Goal: Task Accomplishment & Management: Complete application form

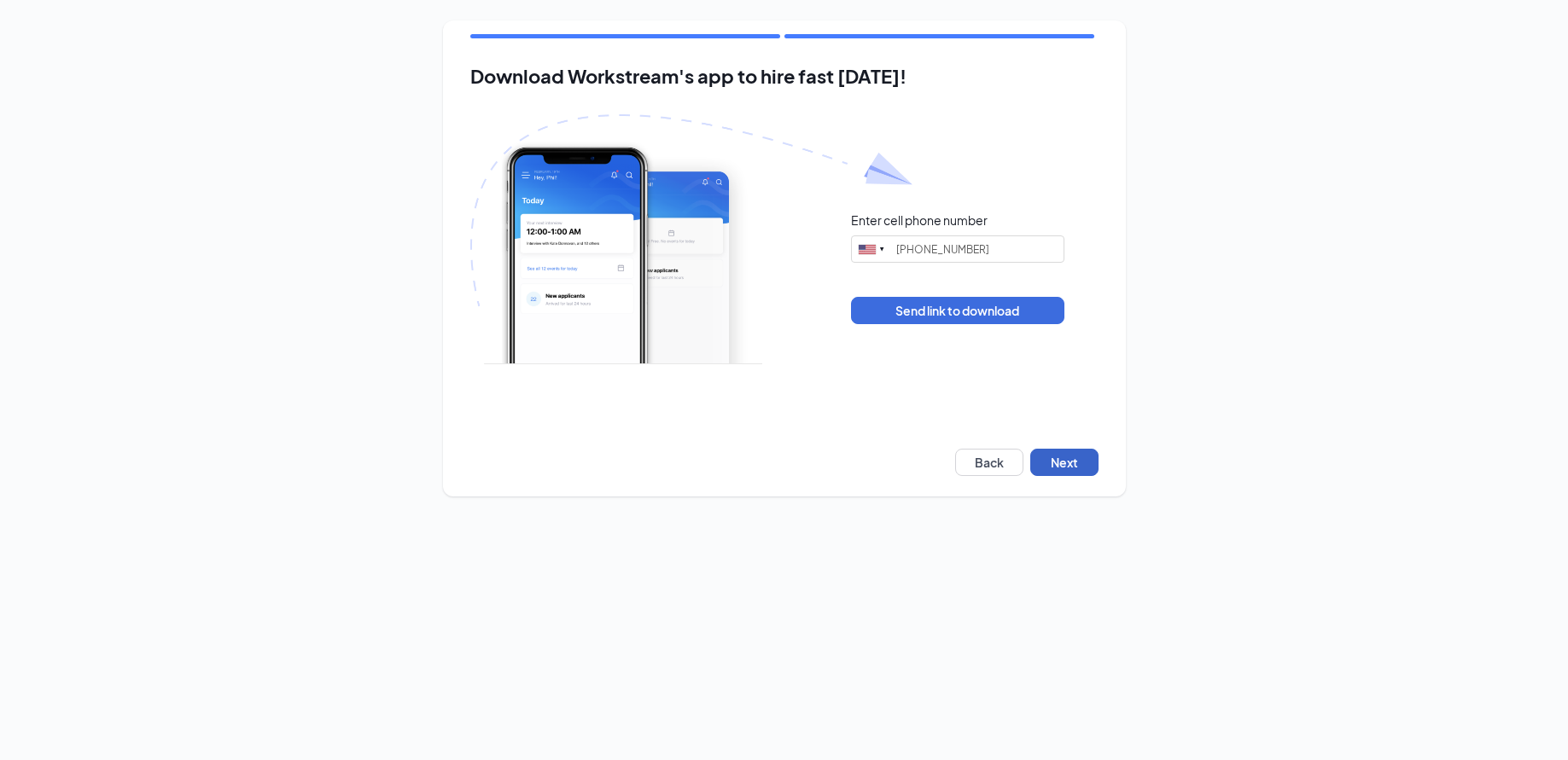
click at [1064, 463] on button "Next" at bounding box center [1064, 462] width 68 height 27
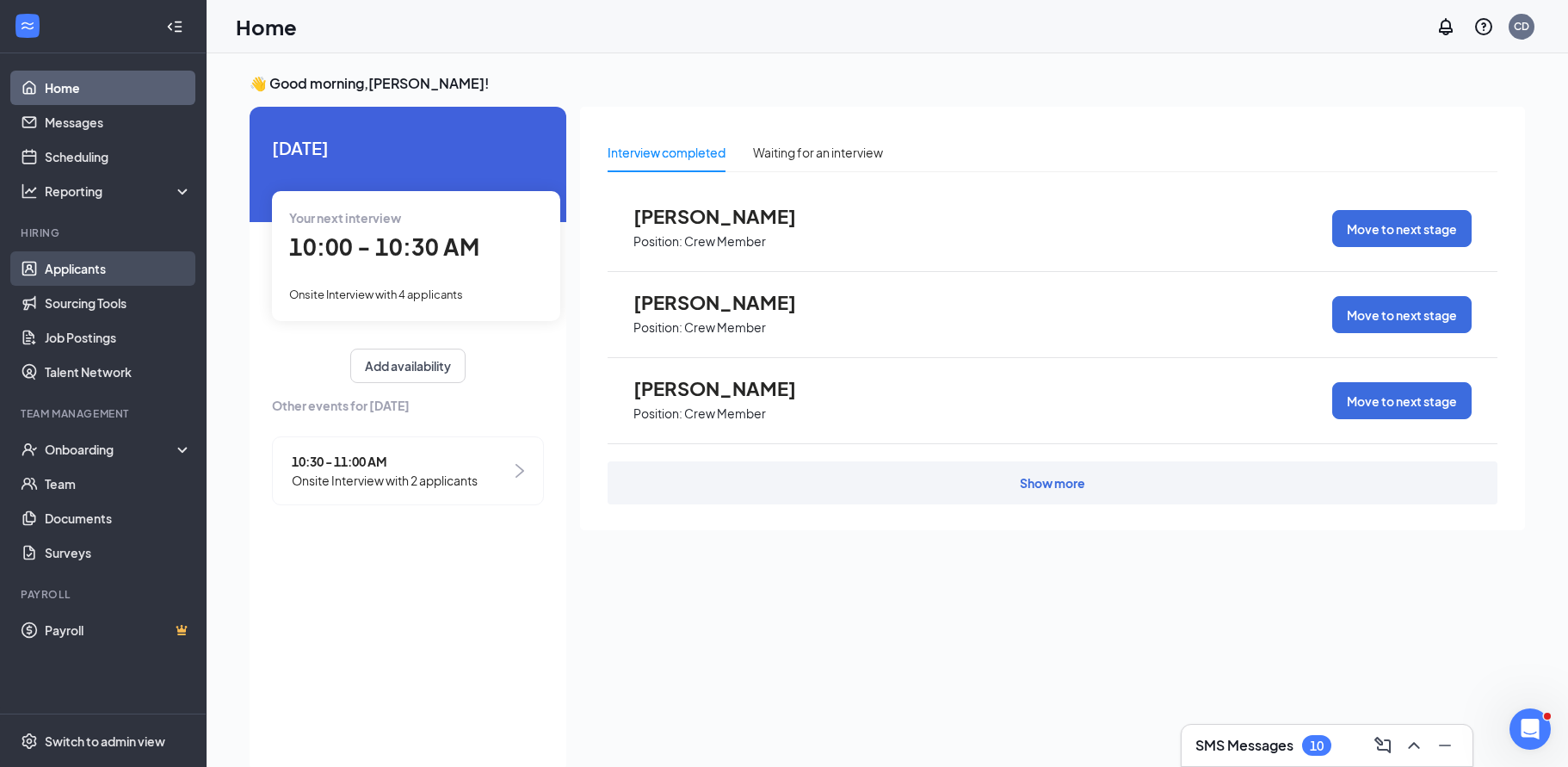
click at [71, 262] on link "Applicants" at bounding box center [117, 269] width 147 height 35
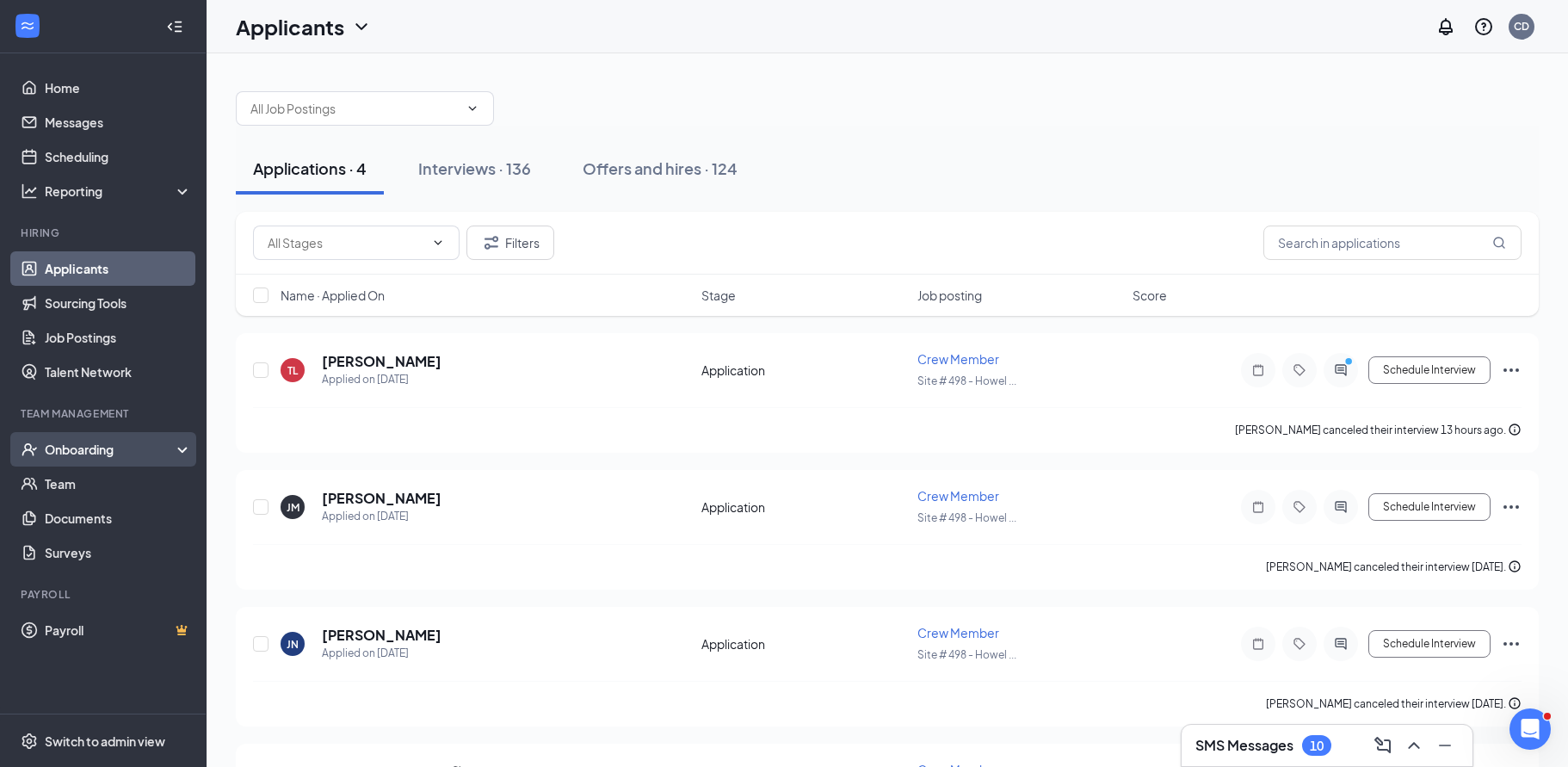
click at [178, 444] on div "Onboarding" at bounding box center [103, 449] width 206 height 35
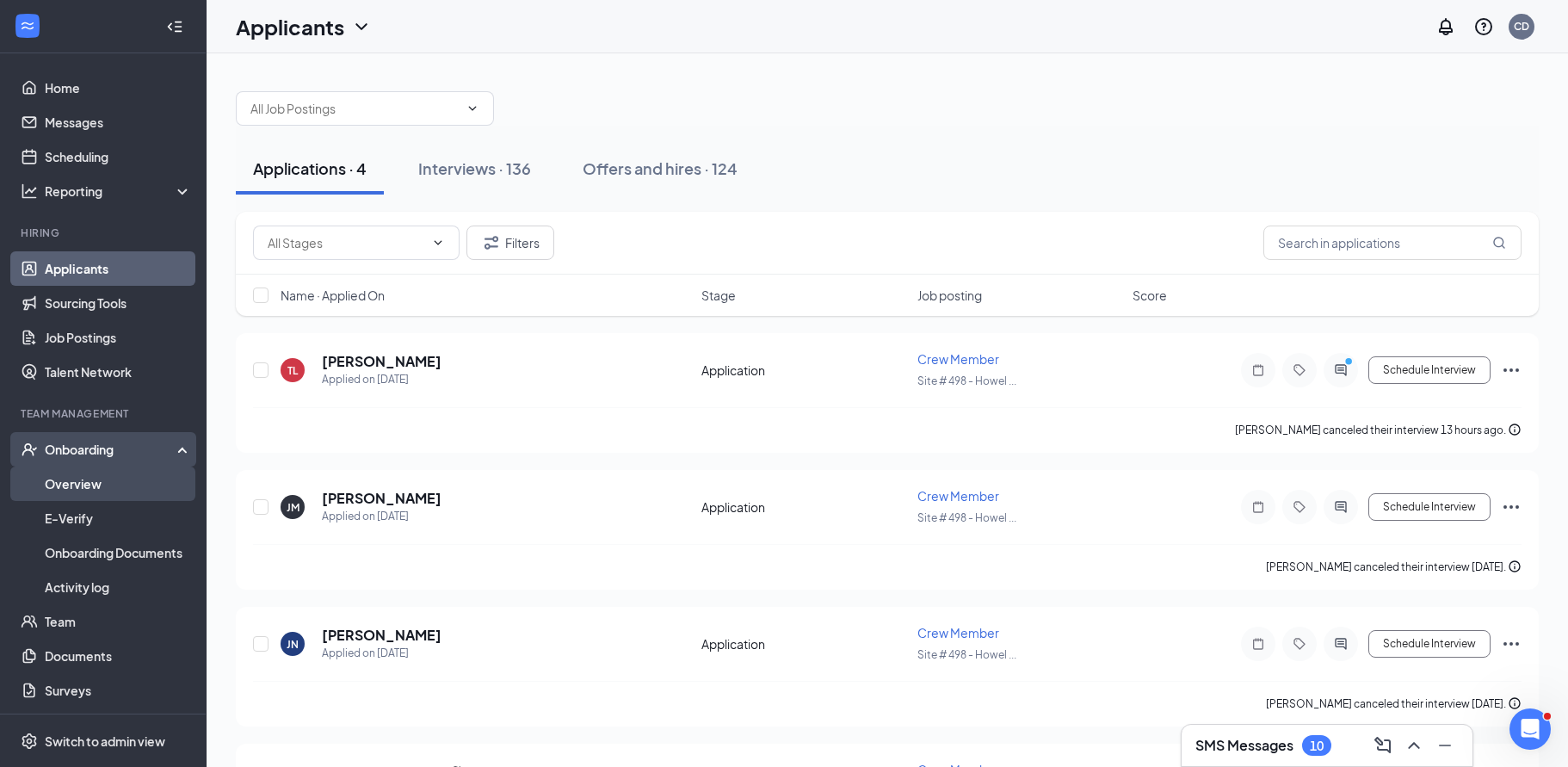
click at [88, 478] on link "Overview" at bounding box center [117, 483] width 147 height 35
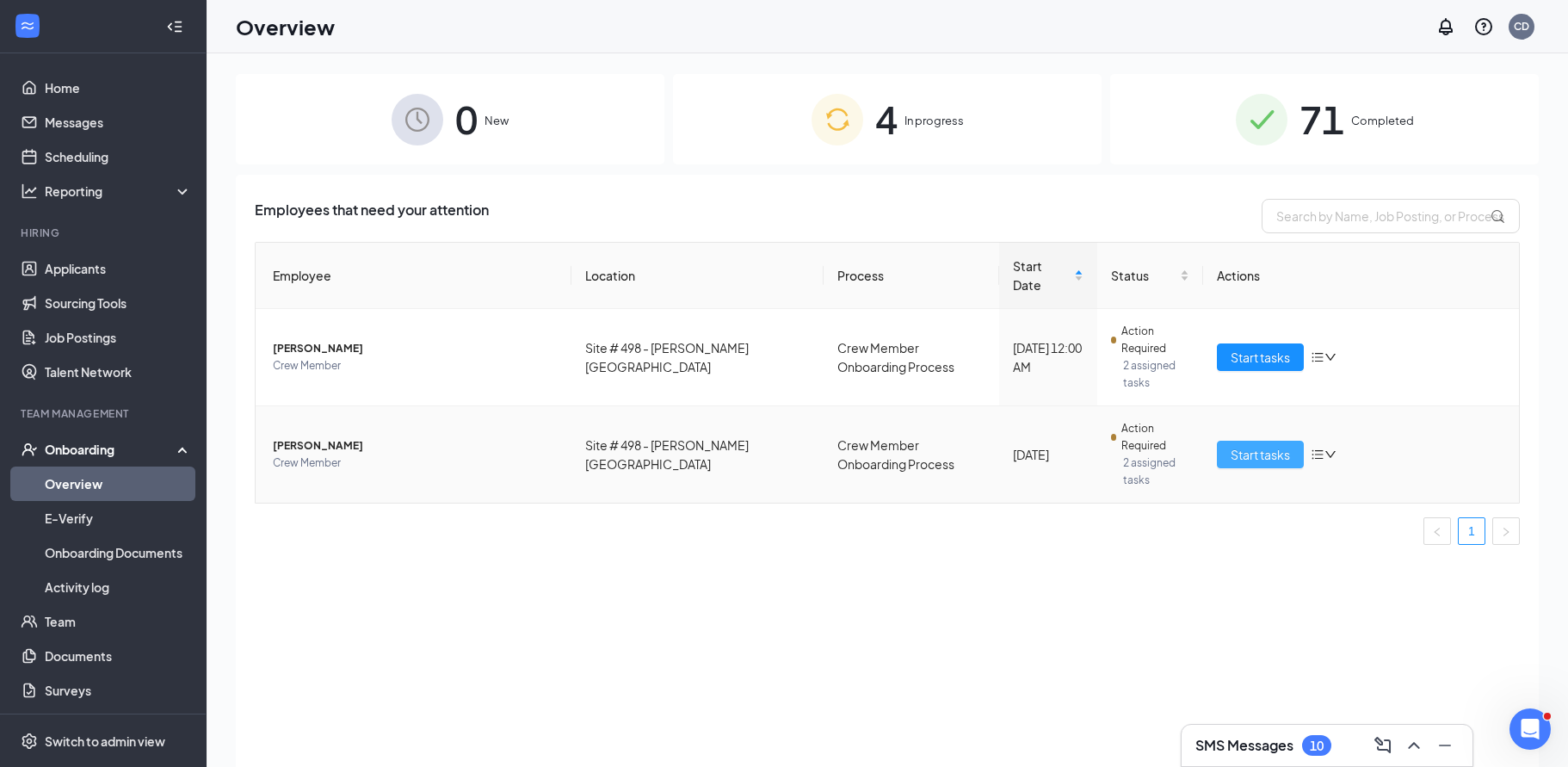
click at [1265, 445] on span "Start tasks" at bounding box center [1260, 454] width 60 height 19
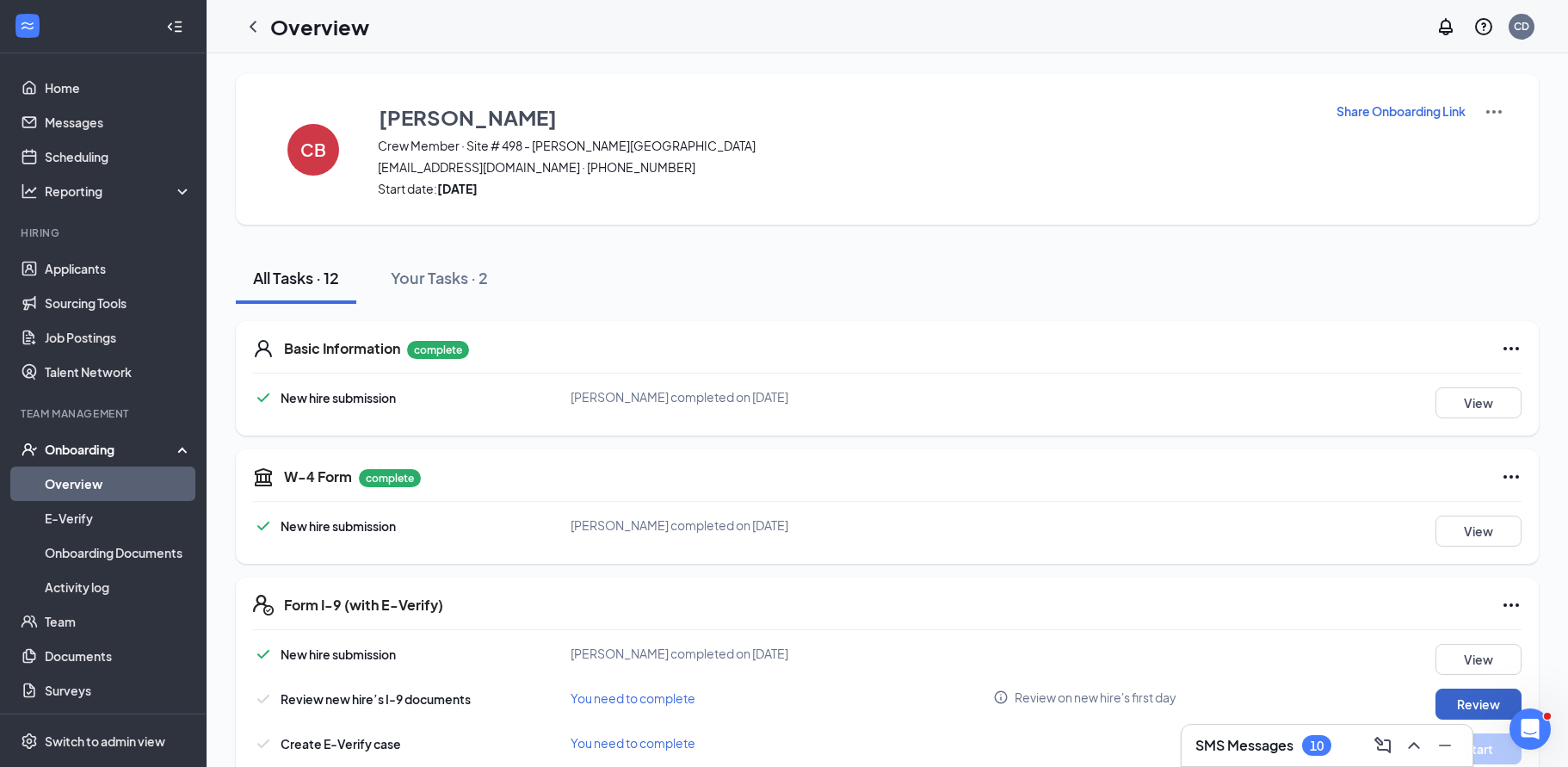
click at [1493, 692] on button "Review" at bounding box center [1478, 704] width 86 height 31
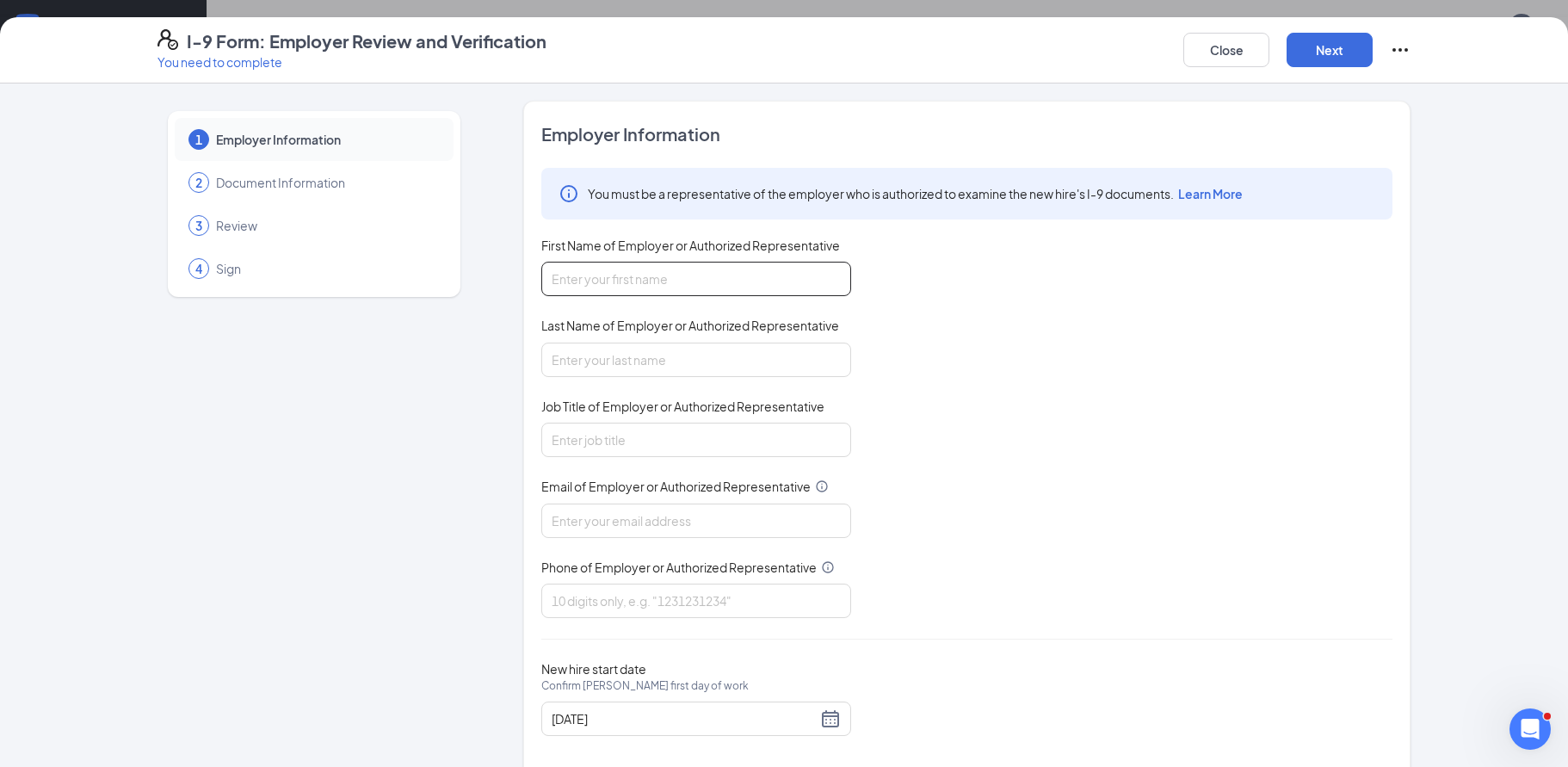
drag, startPoint x: 648, startPoint y: 279, endPoint x: 657, endPoint y: 281, distance: 9.2
click at [655, 281] on input "First Name of Employer or Authorized Representative" at bounding box center [696, 279] width 310 height 35
click at [583, 359] on input "Last Name of Employer or Authorized Representative" at bounding box center [696, 359] width 310 height 35
type input "Durant"
click at [613, 445] on input "Job Title of Employer or Authorized Representative" at bounding box center [696, 440] width 310 height 35
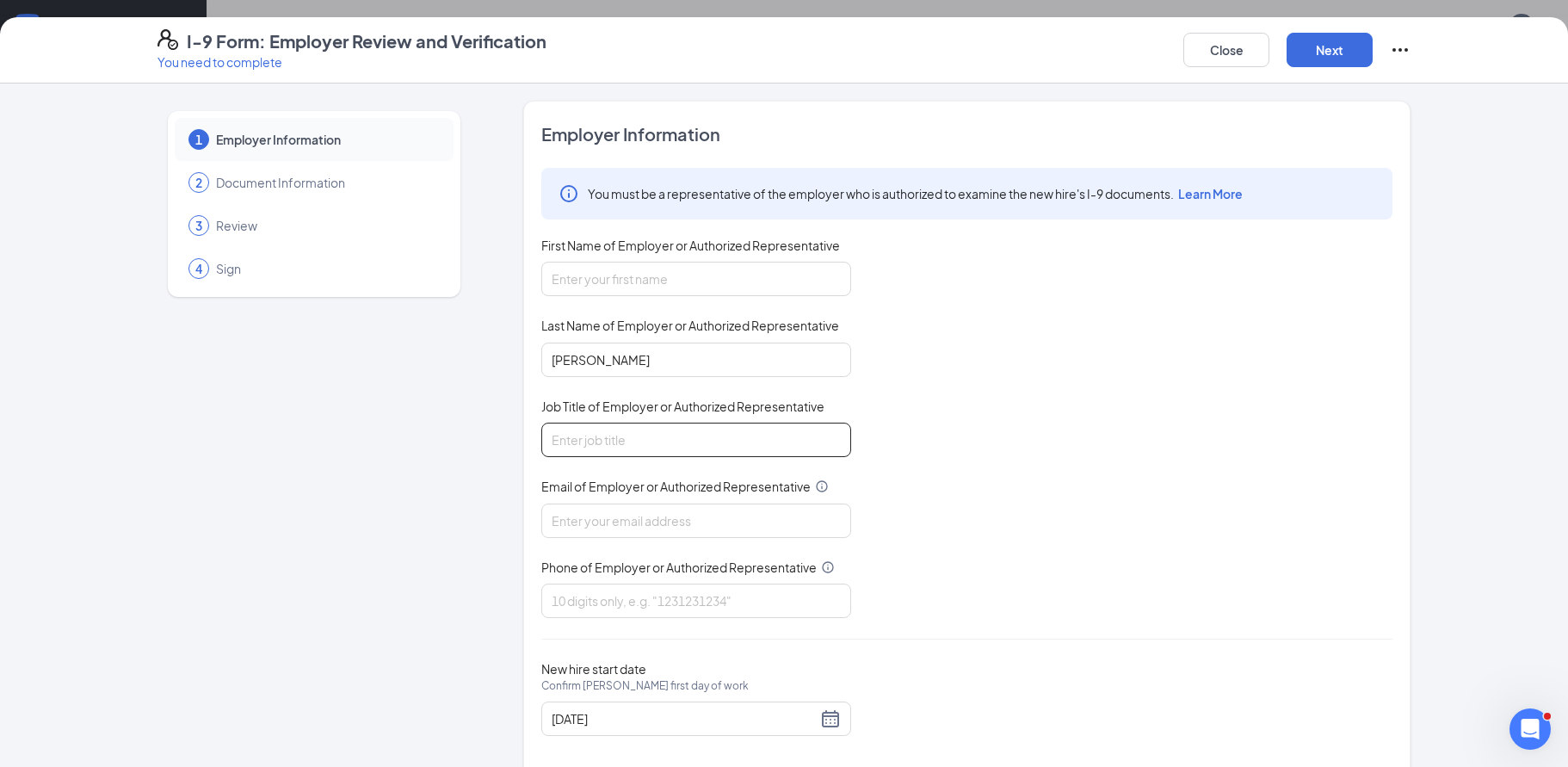
type input "Manager"
click at [605, 519] on input "Email of Employer or Authorized Representative" at bounding box center [696, 521] width 310 height 35
type input "howellmill@wenmarr.com"
drag, startPoint x: 599, startPoint y: 611, endPoint x: 607, endPoint y: 625, distance: 16.1
click at [599, 611] on input "Phone of Employer or Authorized Representative" at bounding box center [696, 601] width 310 height 35
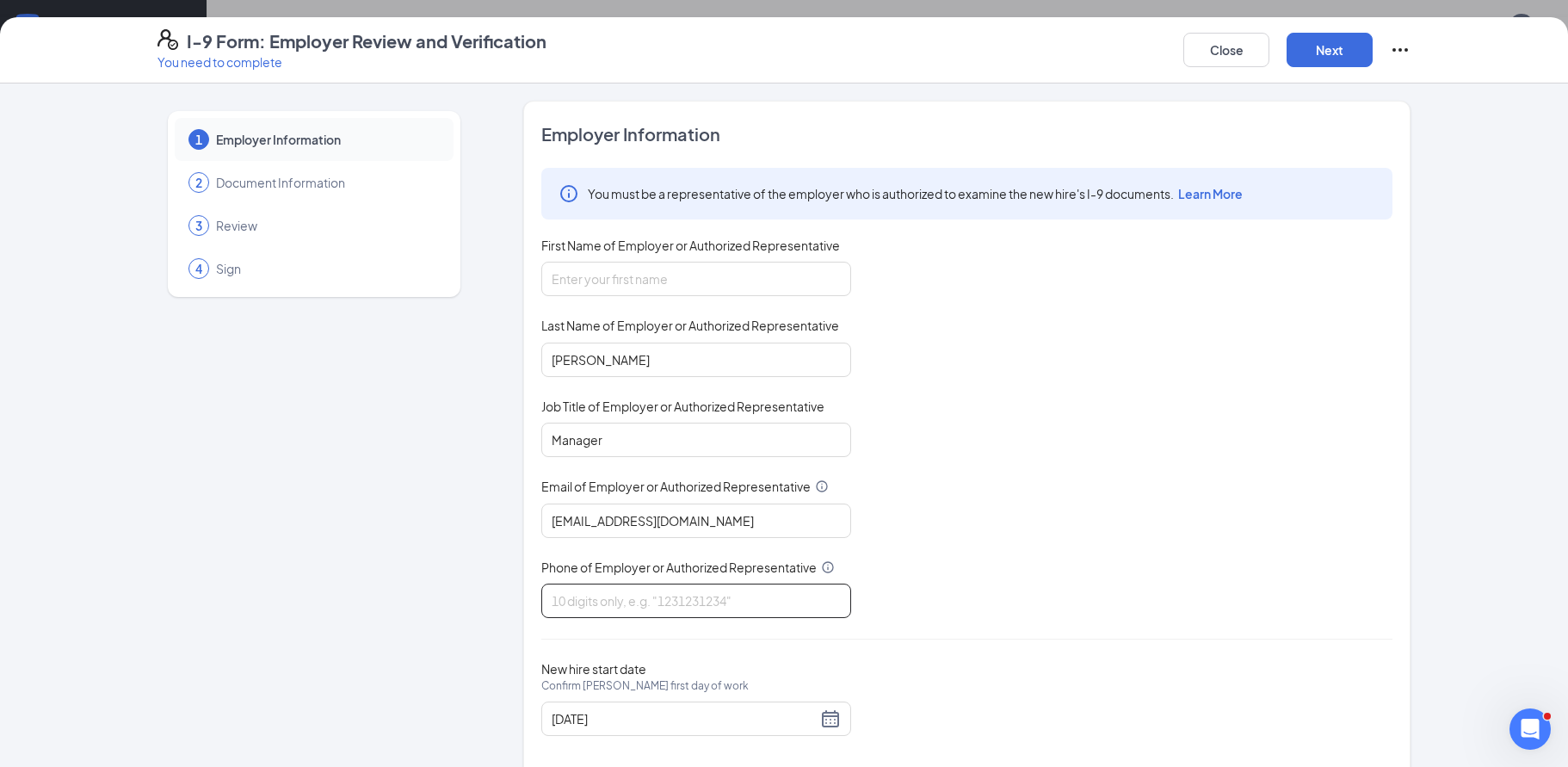
type input "4043510456"
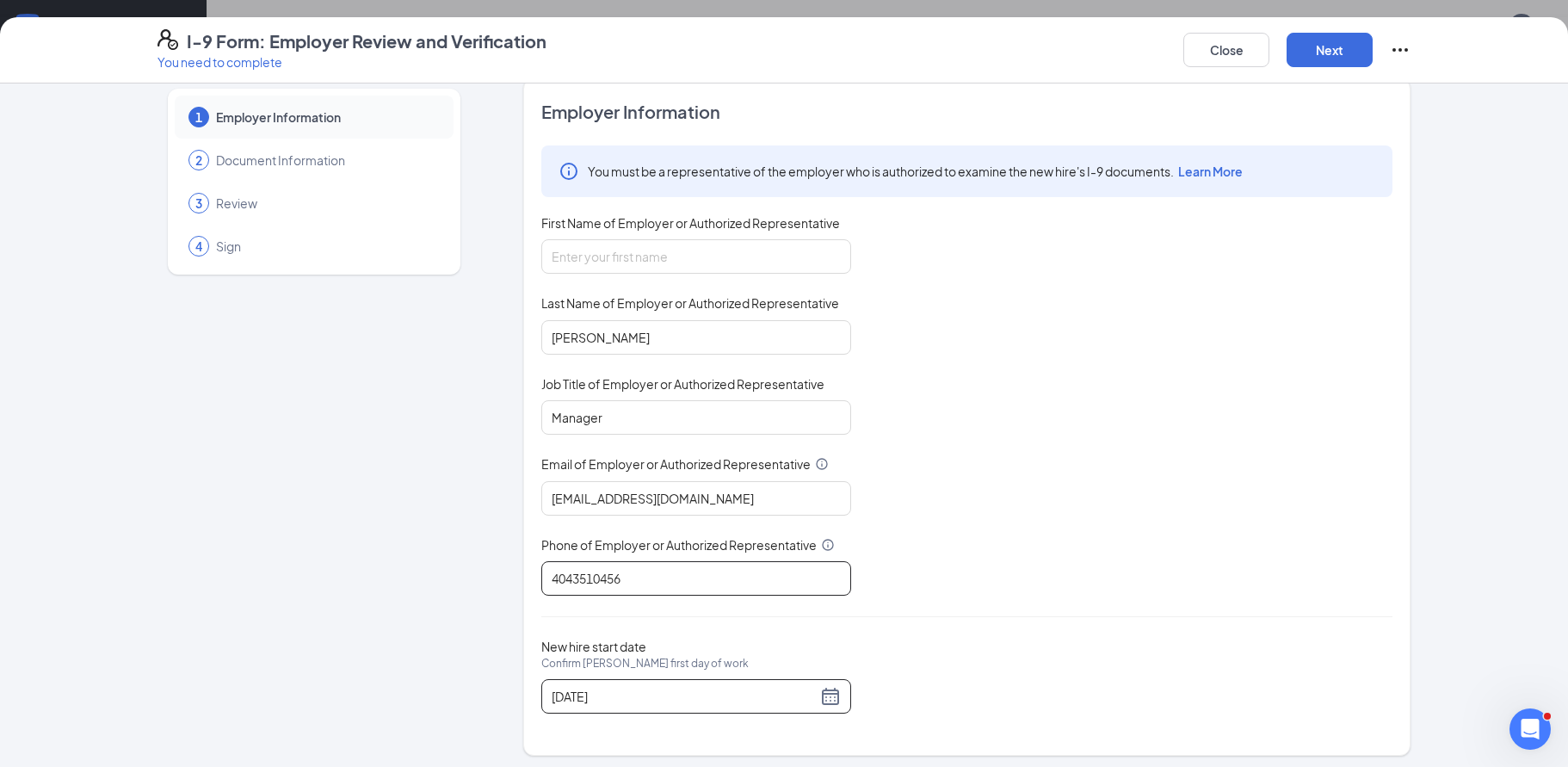
scroll to position [28, 0]
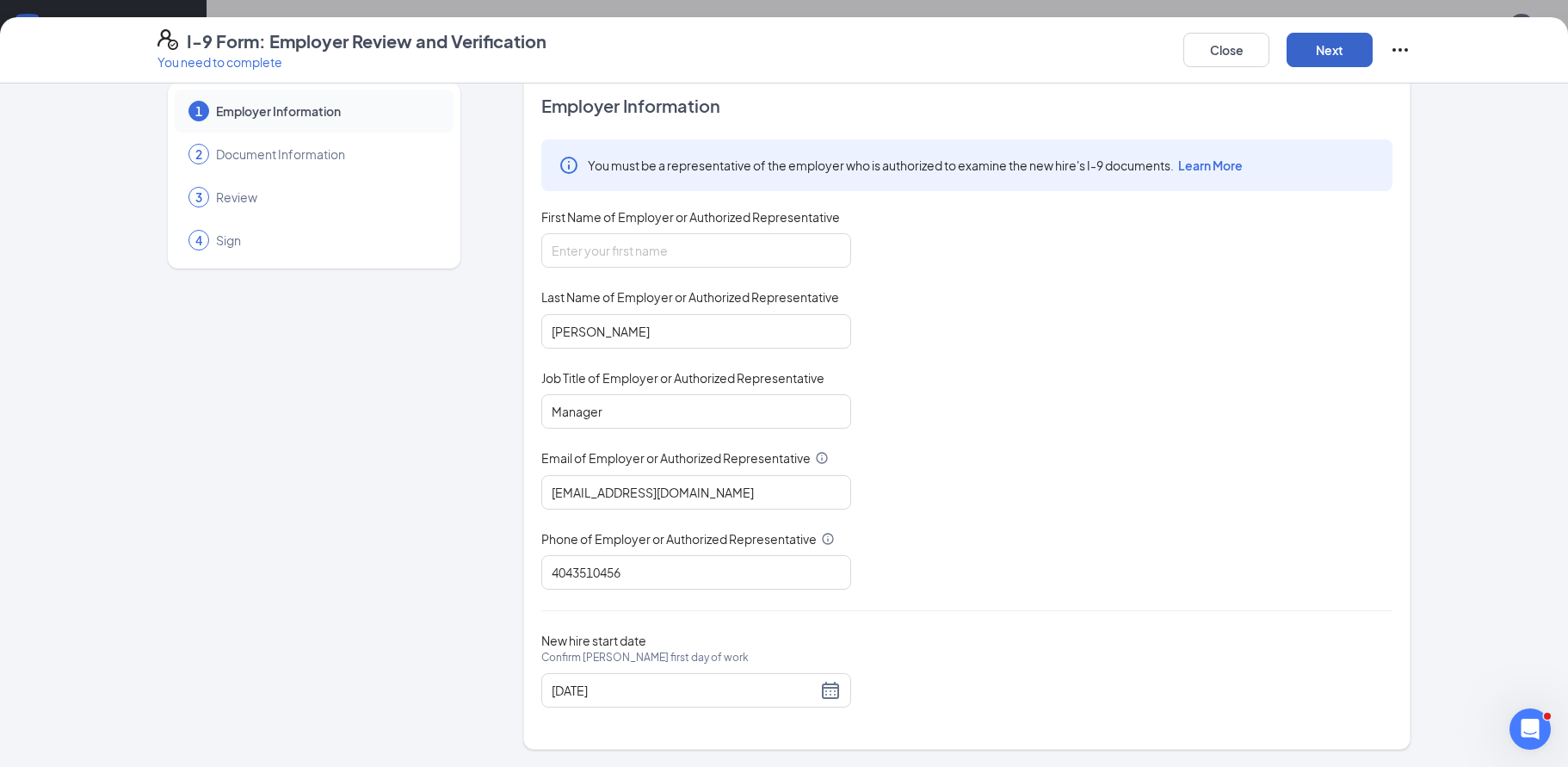
click at [1313, 57] on button "Next" at bounding box center [1330, 50] width 86 height 35
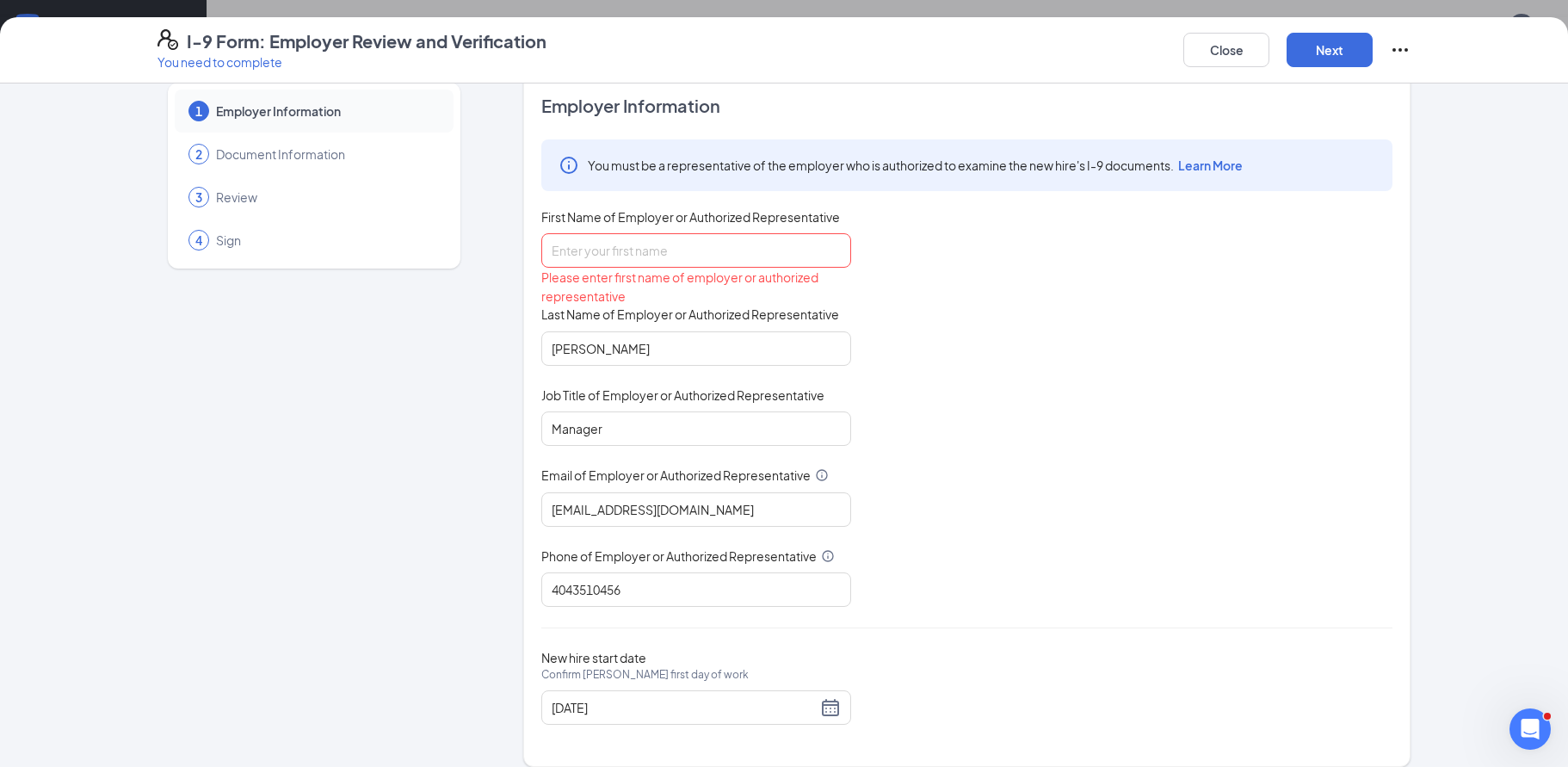
click at [679, 231] on div "First Name of Employer or Authorized Representative" at bounding box center [696, 221] width 310 height 25
click at [663, 245] on input "First Name of Employer or Authorized Representative" at bounding box center [696, 250] width 310 height 35
type input "Calvin"
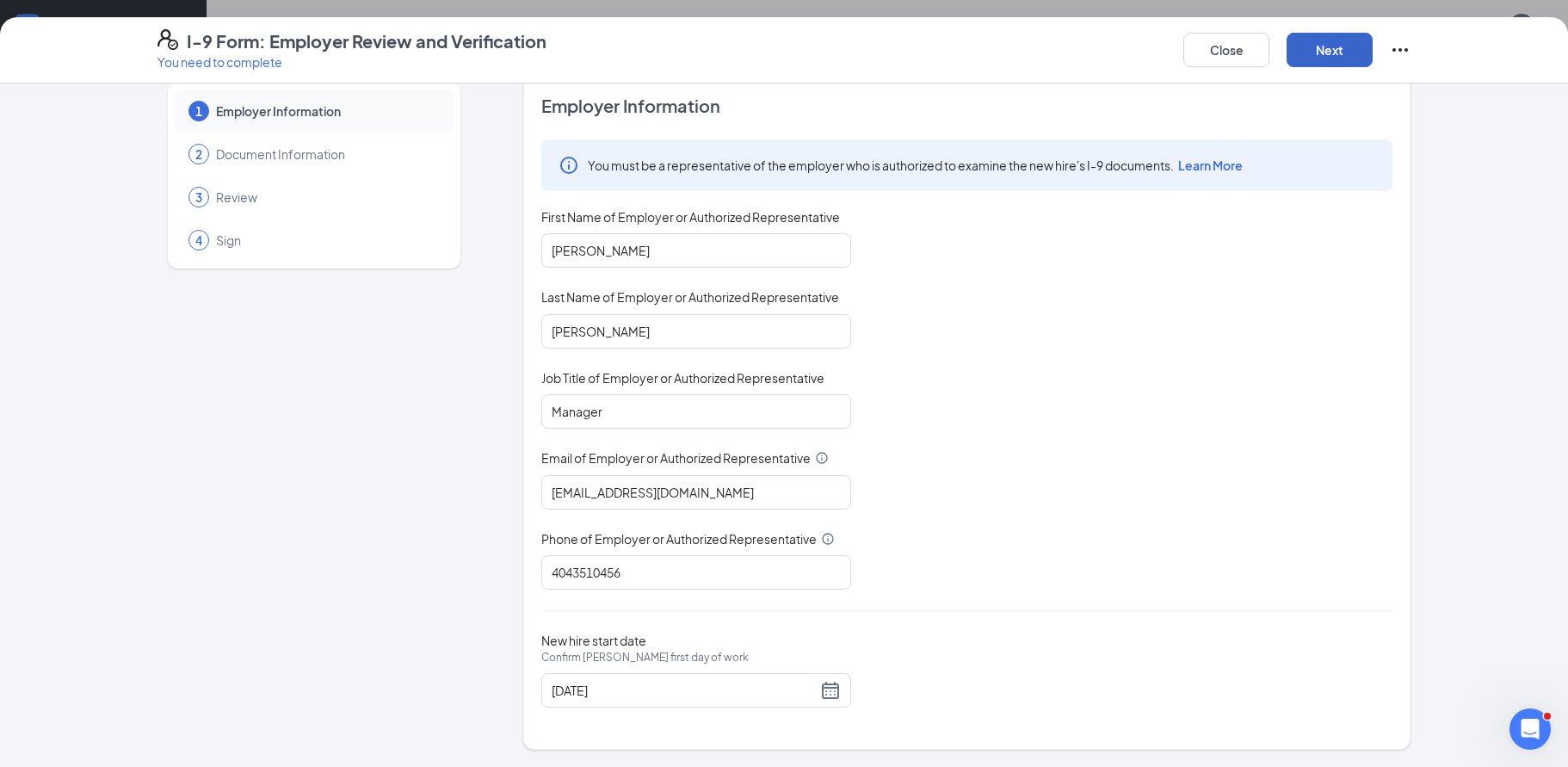
click at [1305, 47] on button "Next" at bounding box center [1330, 50] width 86 height 35
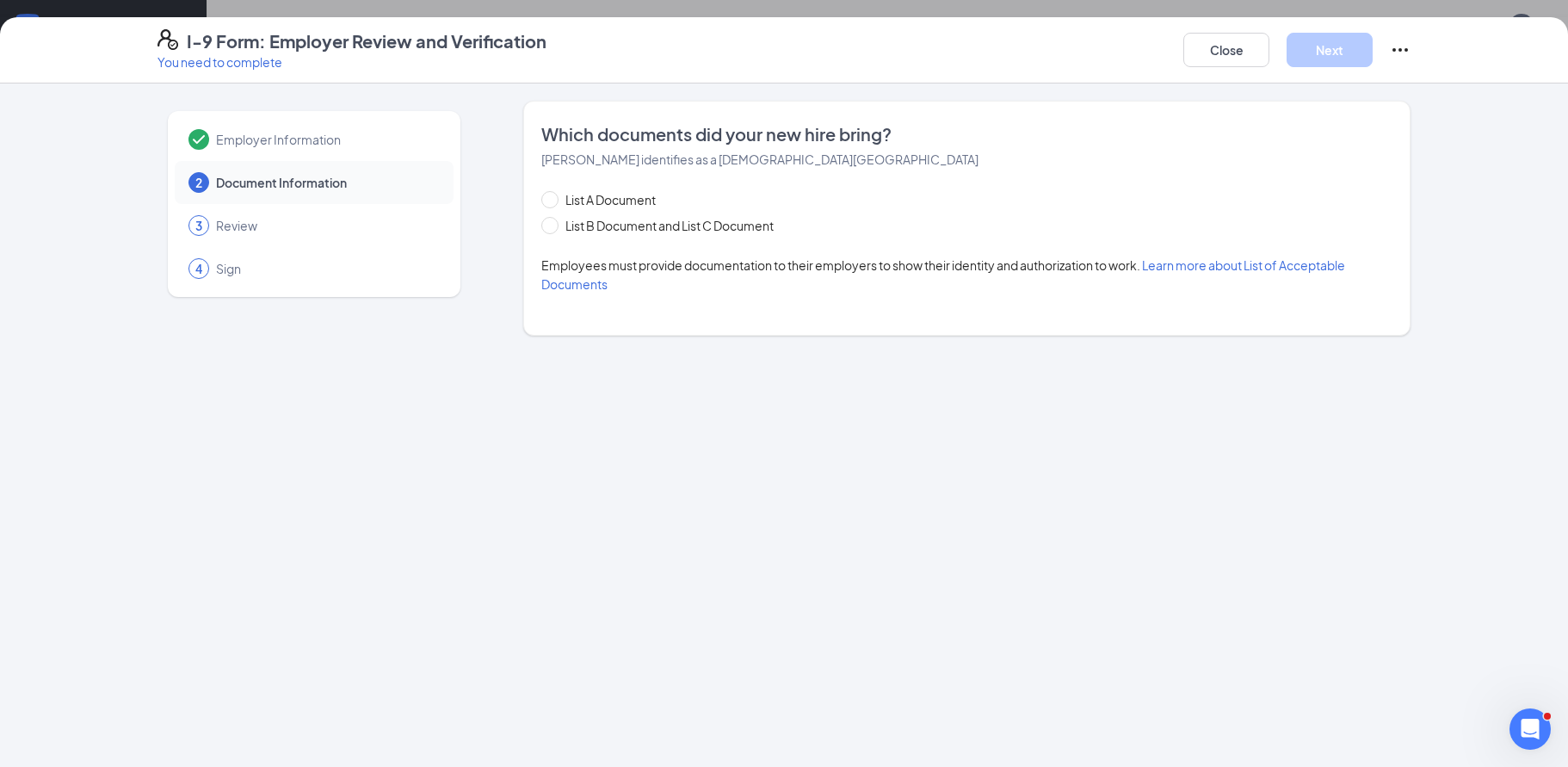
scroll to position [0, 0]
click at [1226, 42] on button "Close" at bounding box center [1226, 50] width 86 height 35
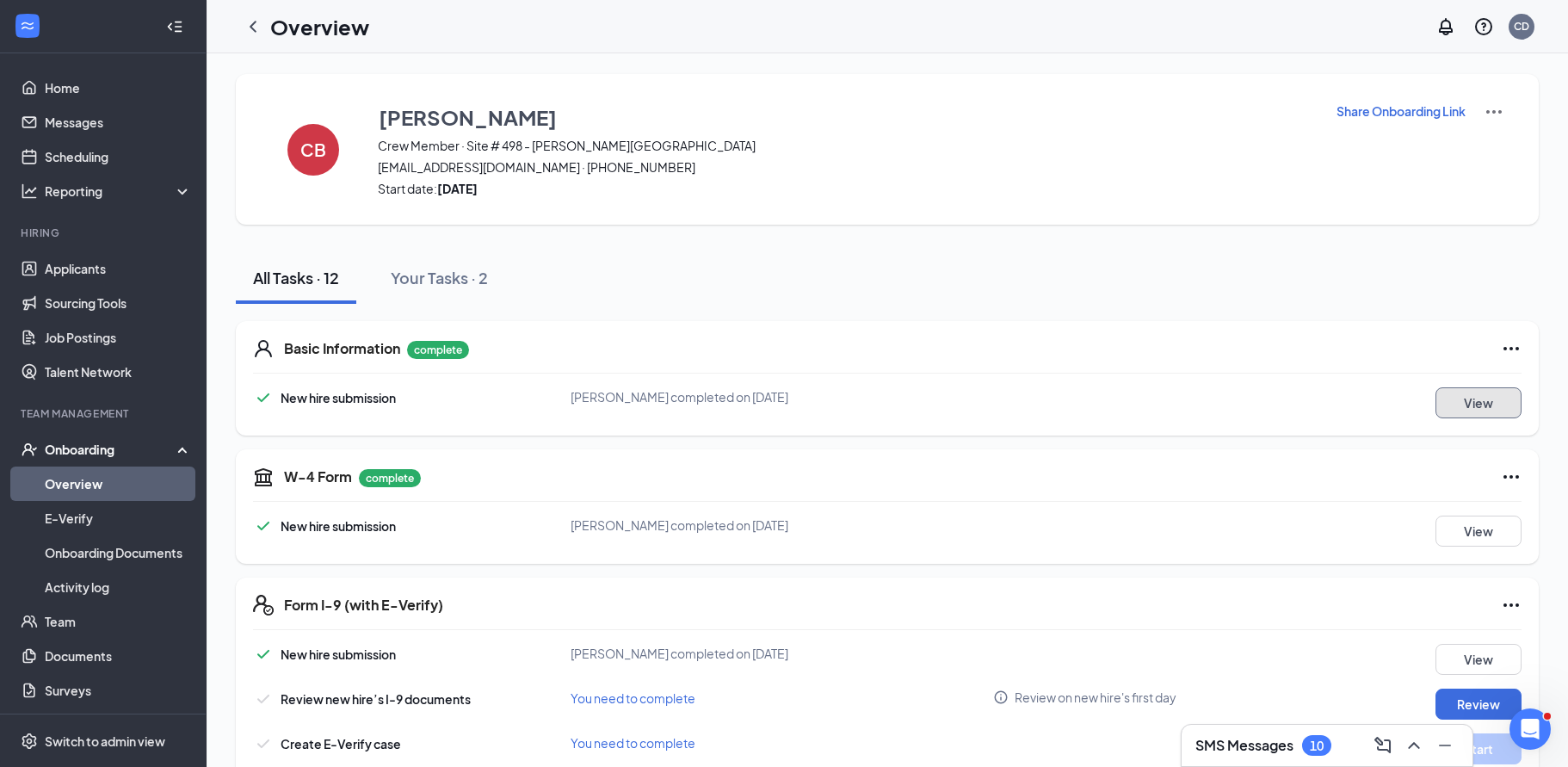
click at [1479, 398] on button "View" at bounding box center [1478, 402] width 86 height 31
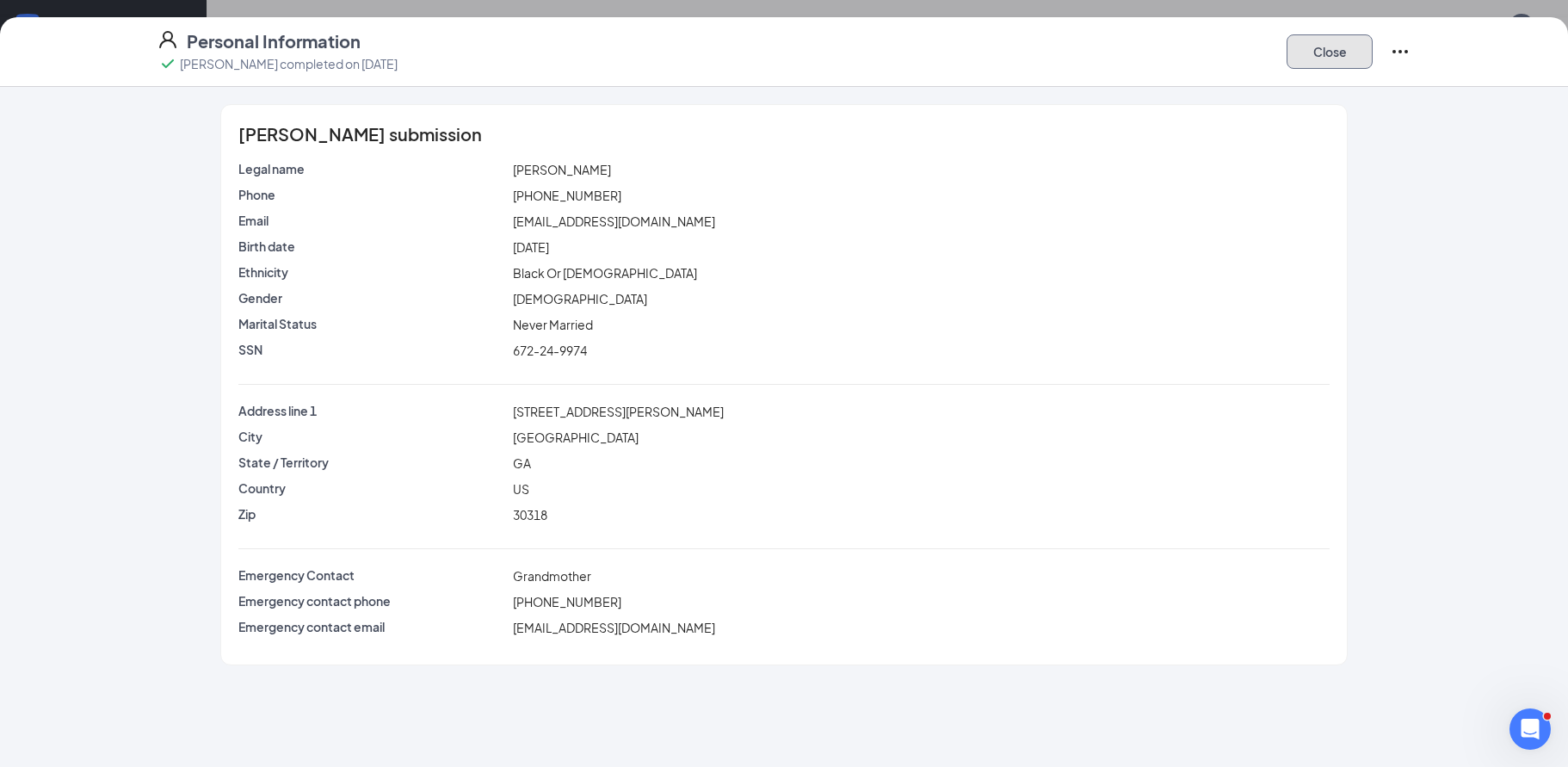
click at [1323, 46] on button "Close" at bounding box center [1330, 52] width 86 height 35
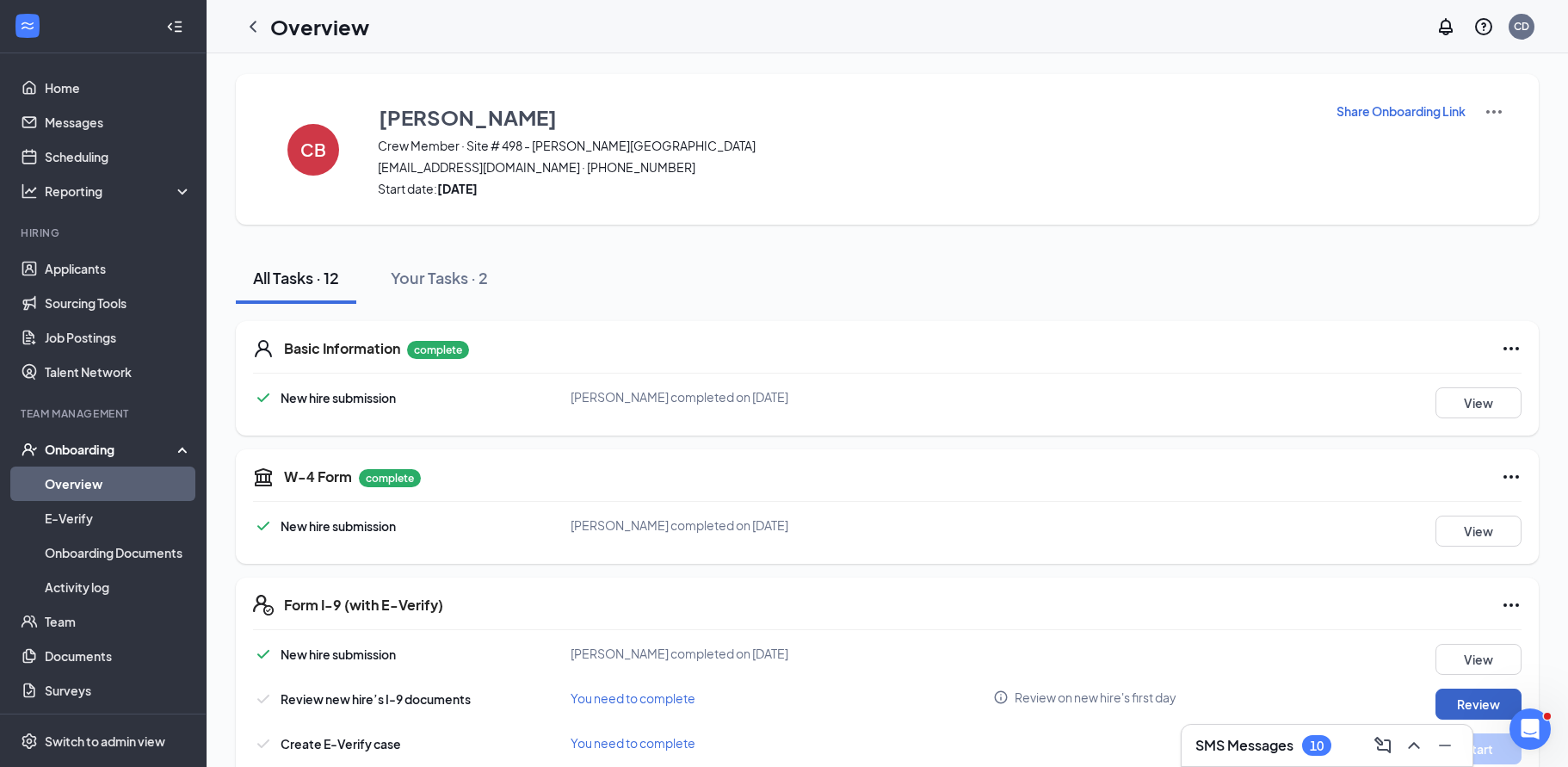
click at [1493, 701] on button "Review" at bounding box center [1478, 704] width 86 height 31
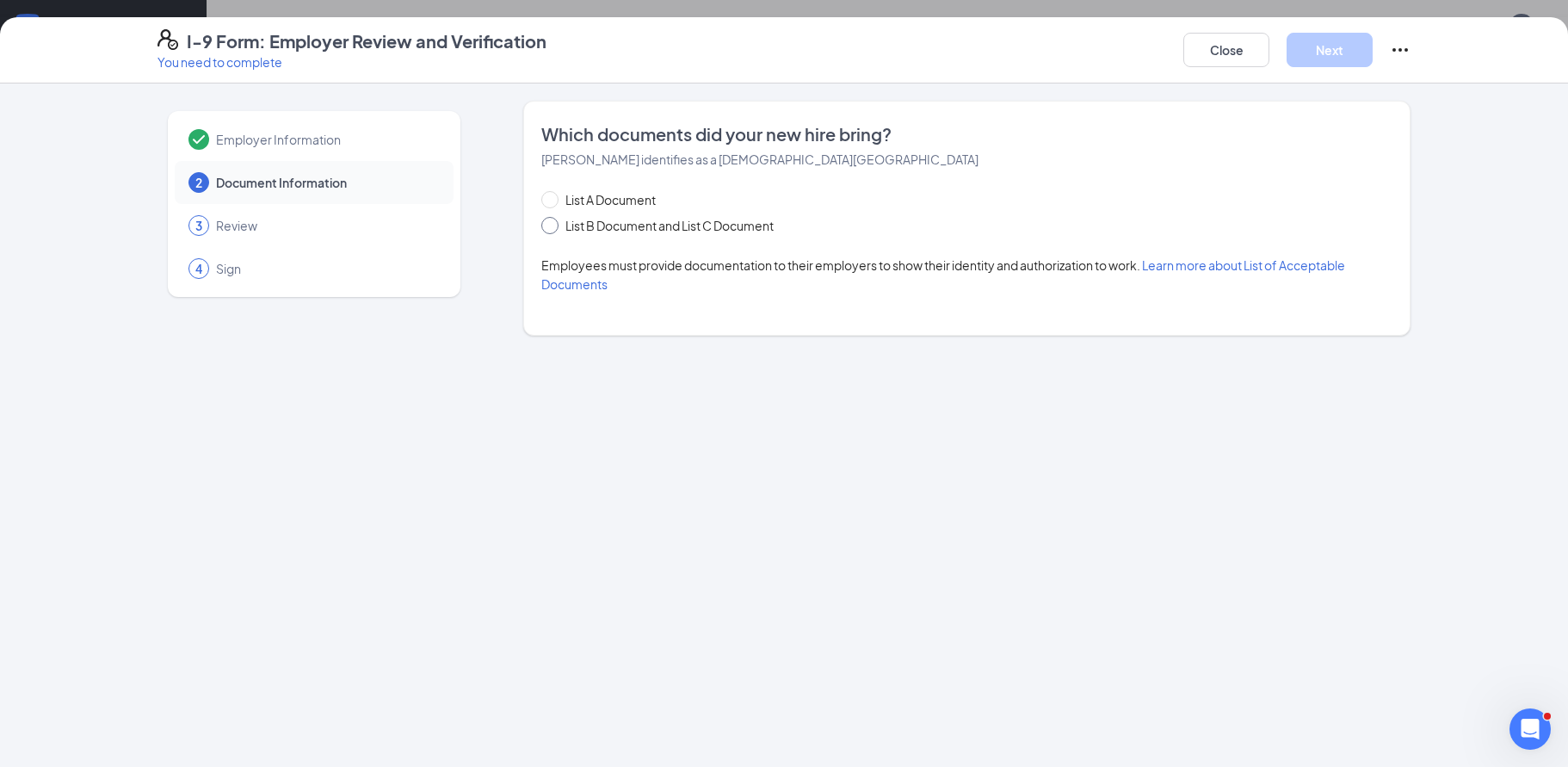
click at [557, 225] on span at bounding box center [550, 225] width 17 height 17
click at [553, 225] on input "List B Document and List C Document" at bounding box center [548, 223] width 12 height 12
radio input "true"
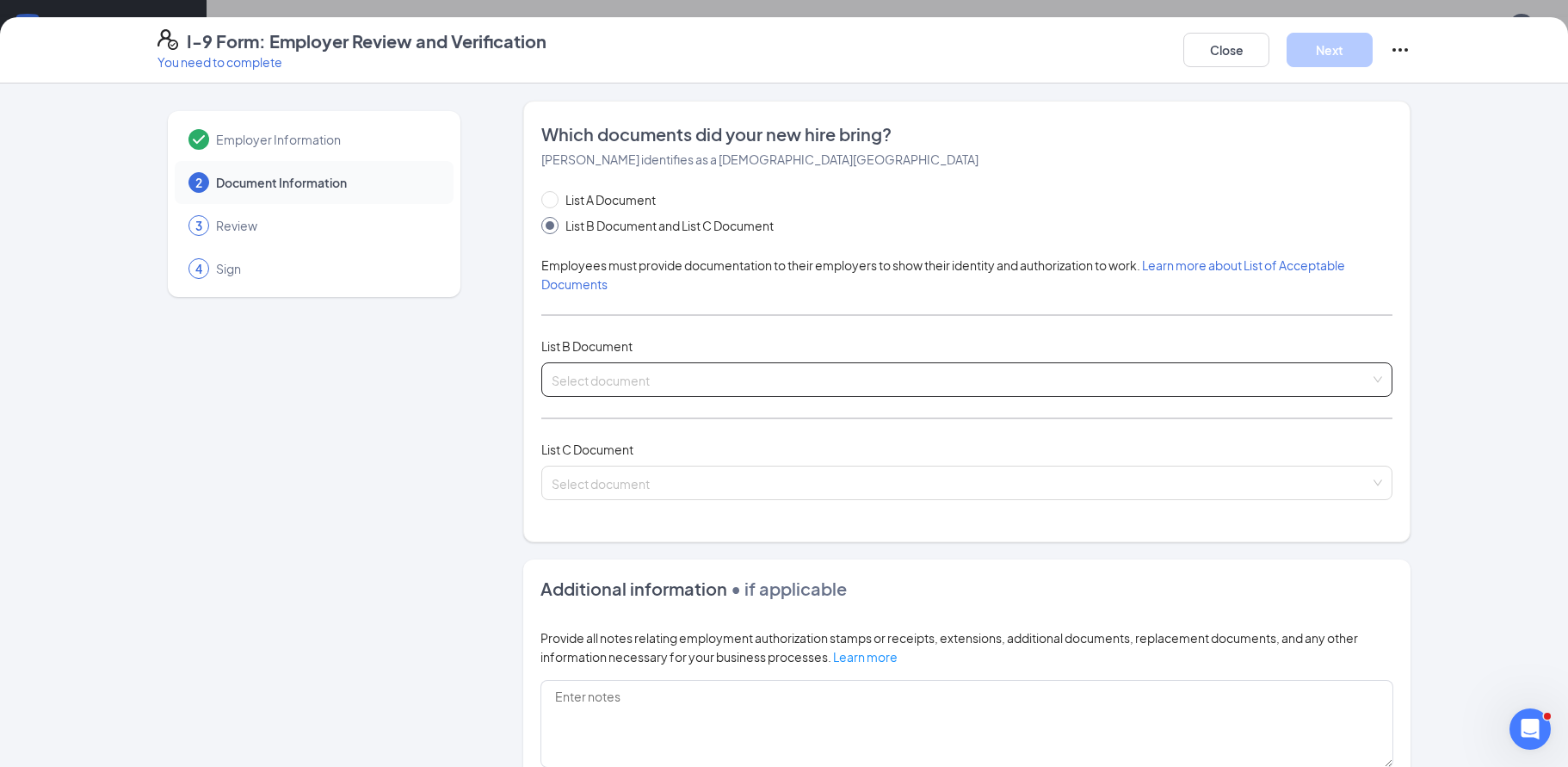
click at [594, 372] on input "search" at bounding box center [961, 375] width 818 height 26
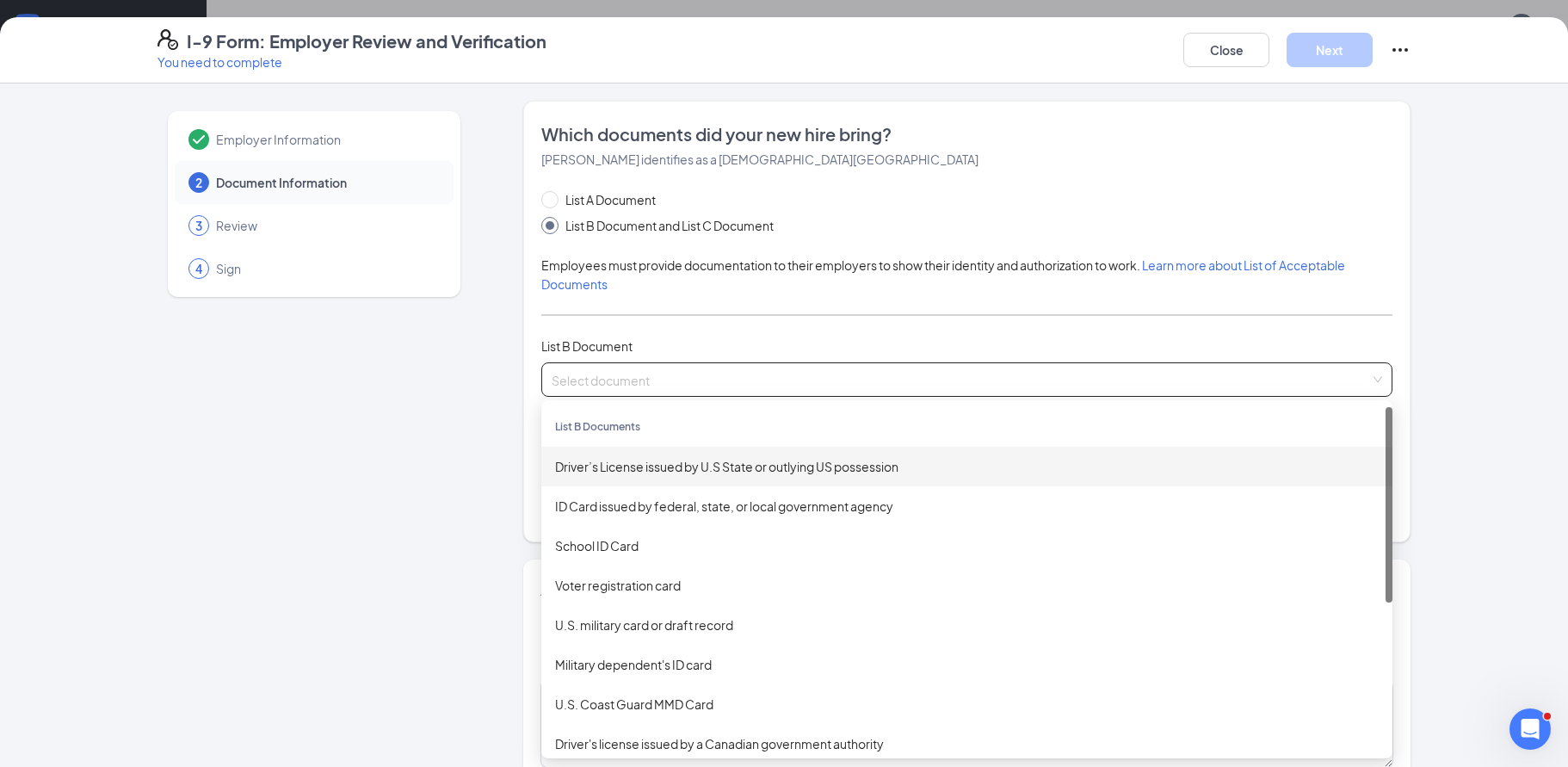
click at [599, 460] on div "Driver’s License issued by U.S State or outlying US possession" at bounding box center [967, 466] width 824 height 19
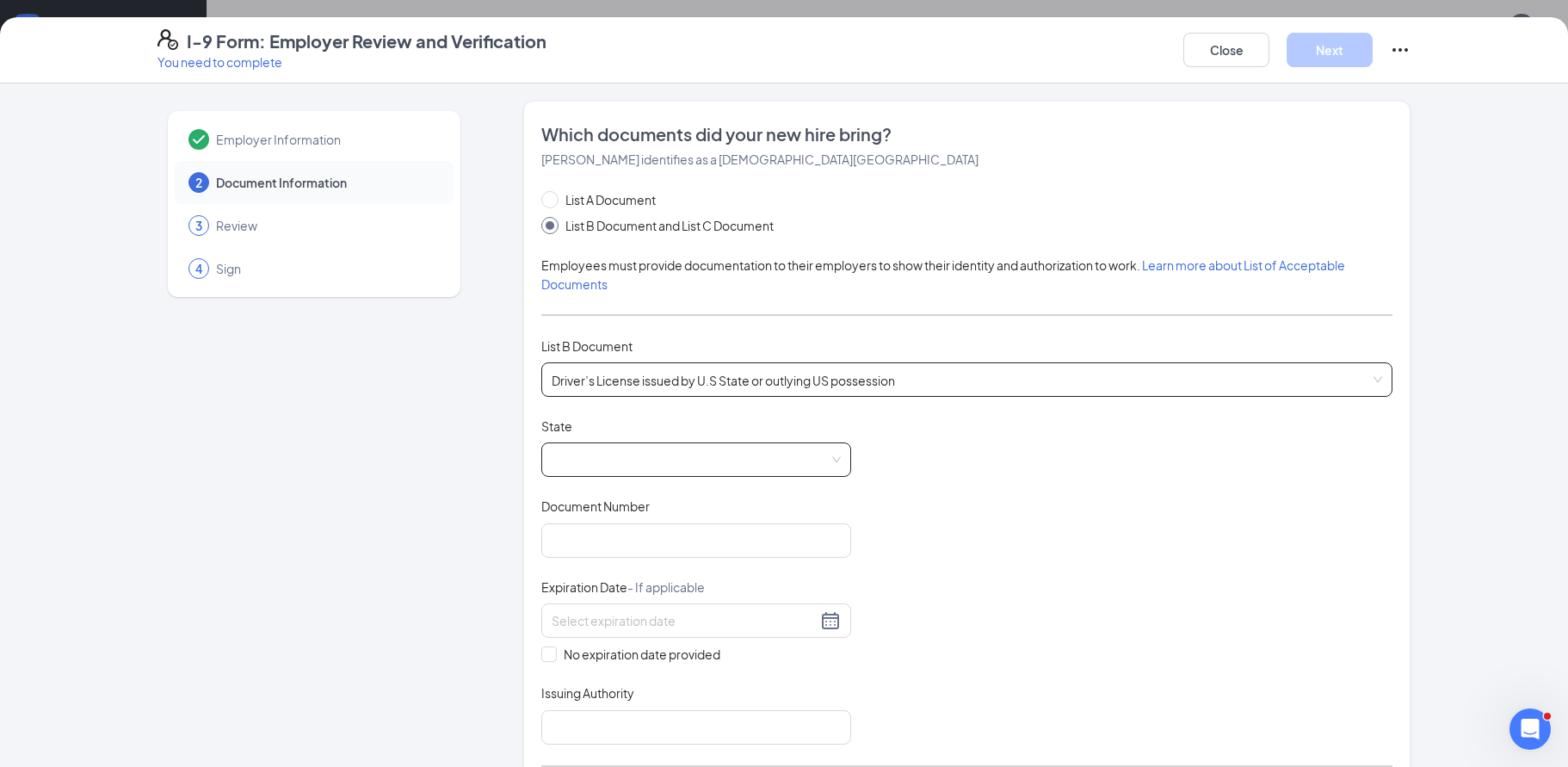
click at [585, 456] on span at bounding box center [696, 459] width 289 height 33
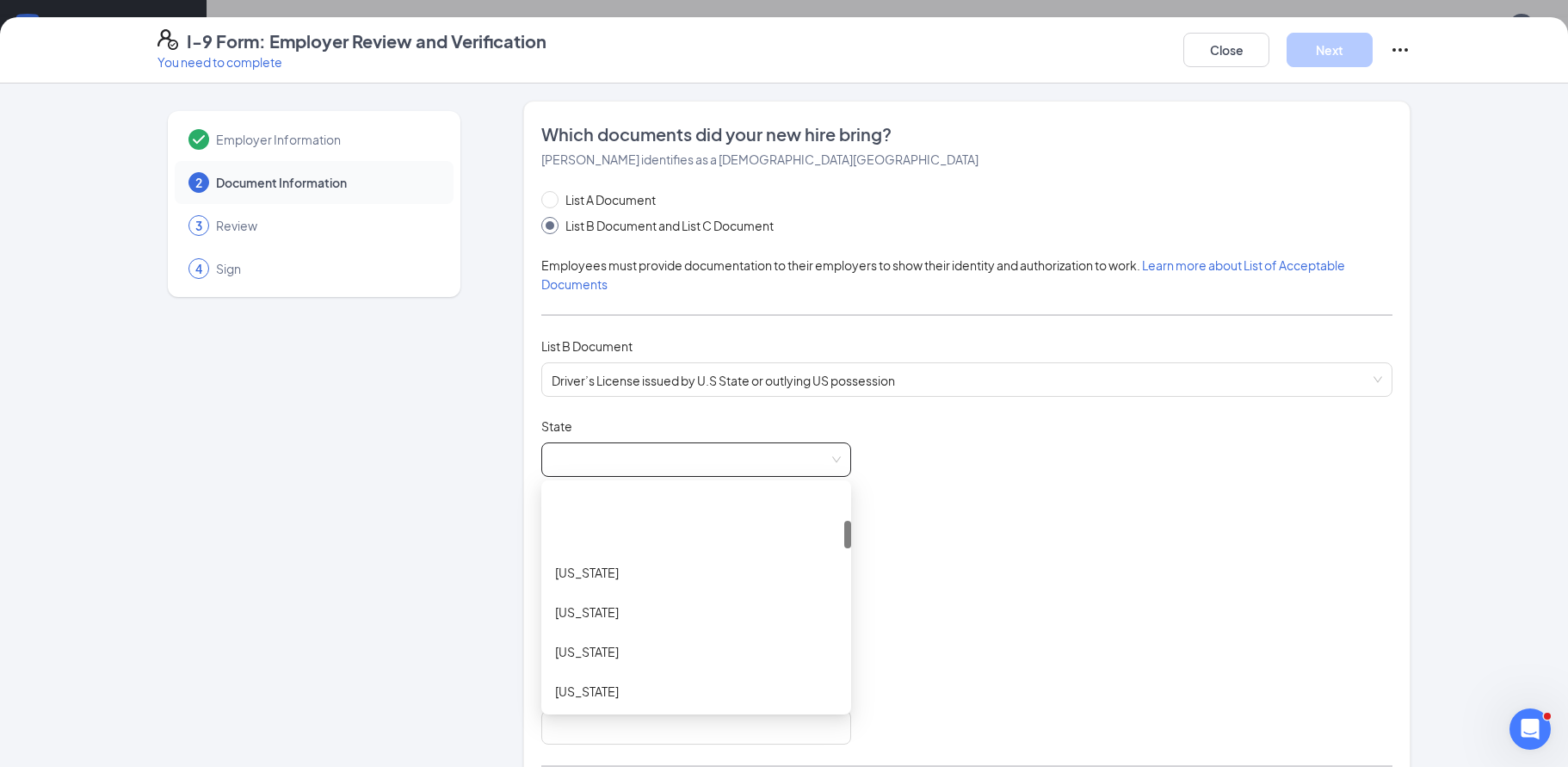
scroll to position [344, 0]
click at [578, 598] on div "Georgia" at bounding box center [696, 598] width 282 height 19
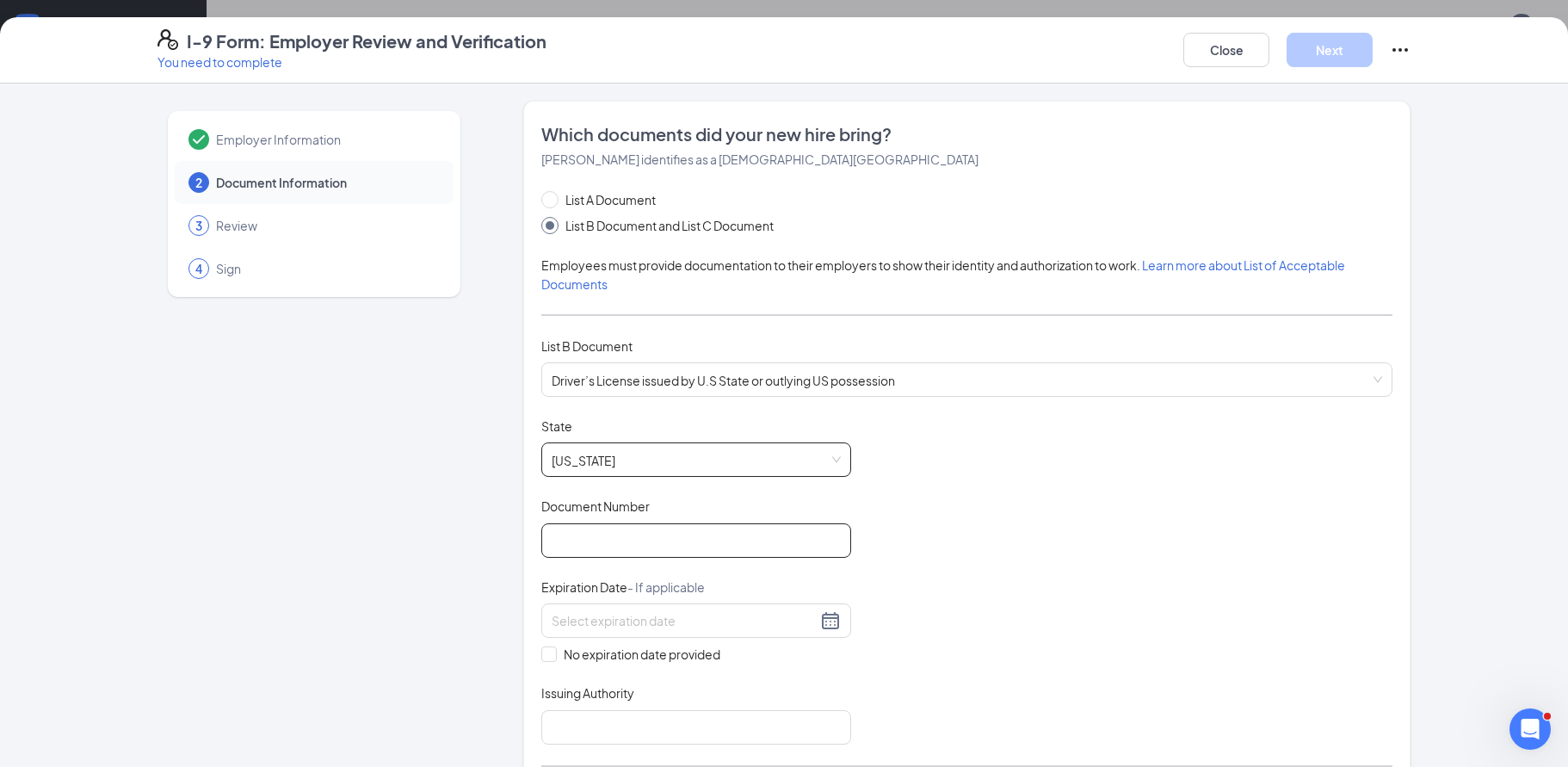
click at [576, 537] on input "Document Number" at bounding box center [696, 540] width 310 height 35
type input "059735844"
click at [751, 626] on input at bounding box center [684, 620] width 265 height 19
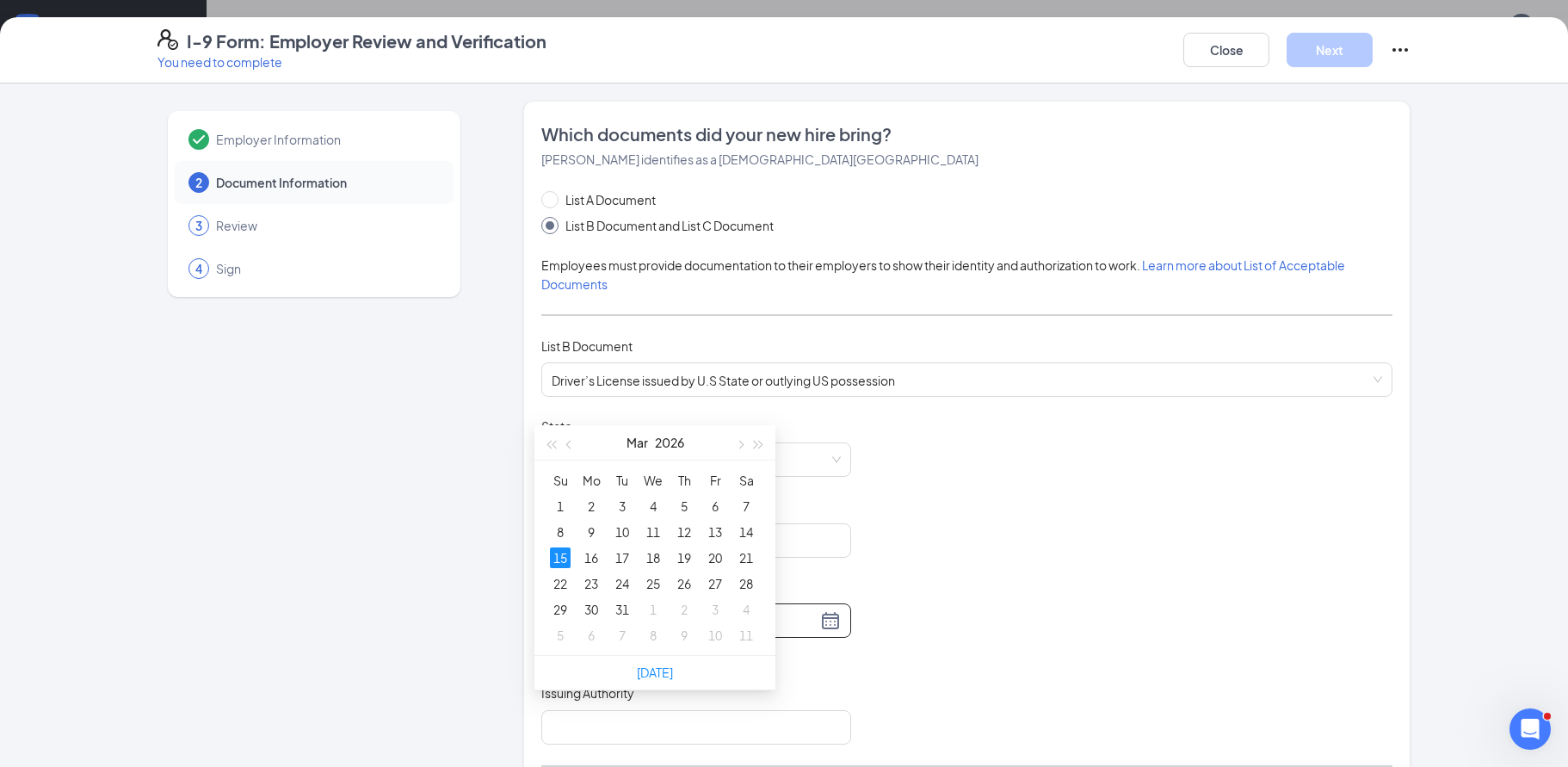
scroll to position [258, 0]
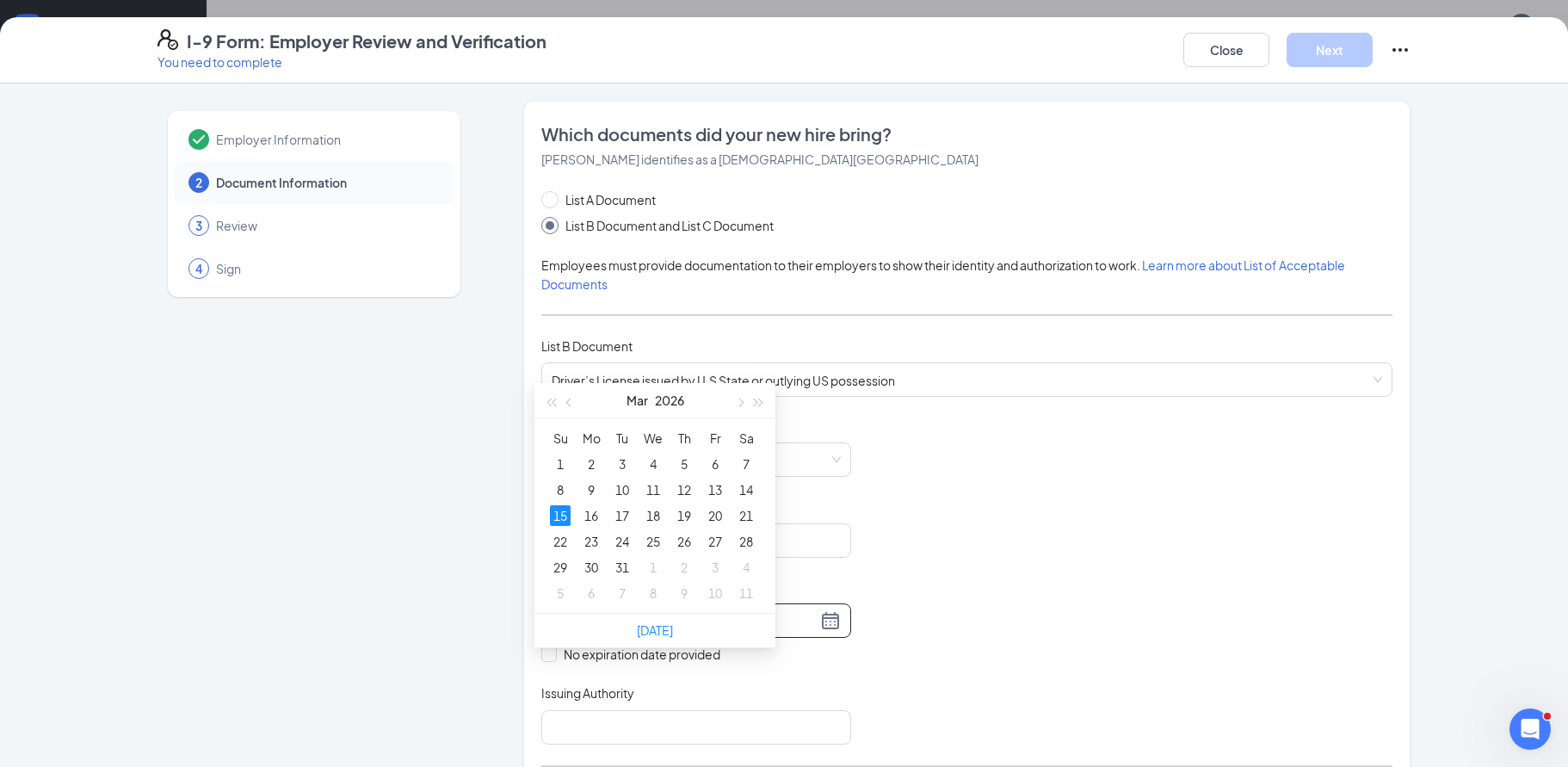
click at [566, 521] on div "15" at bounding box center [559, 515] width 20 height 20
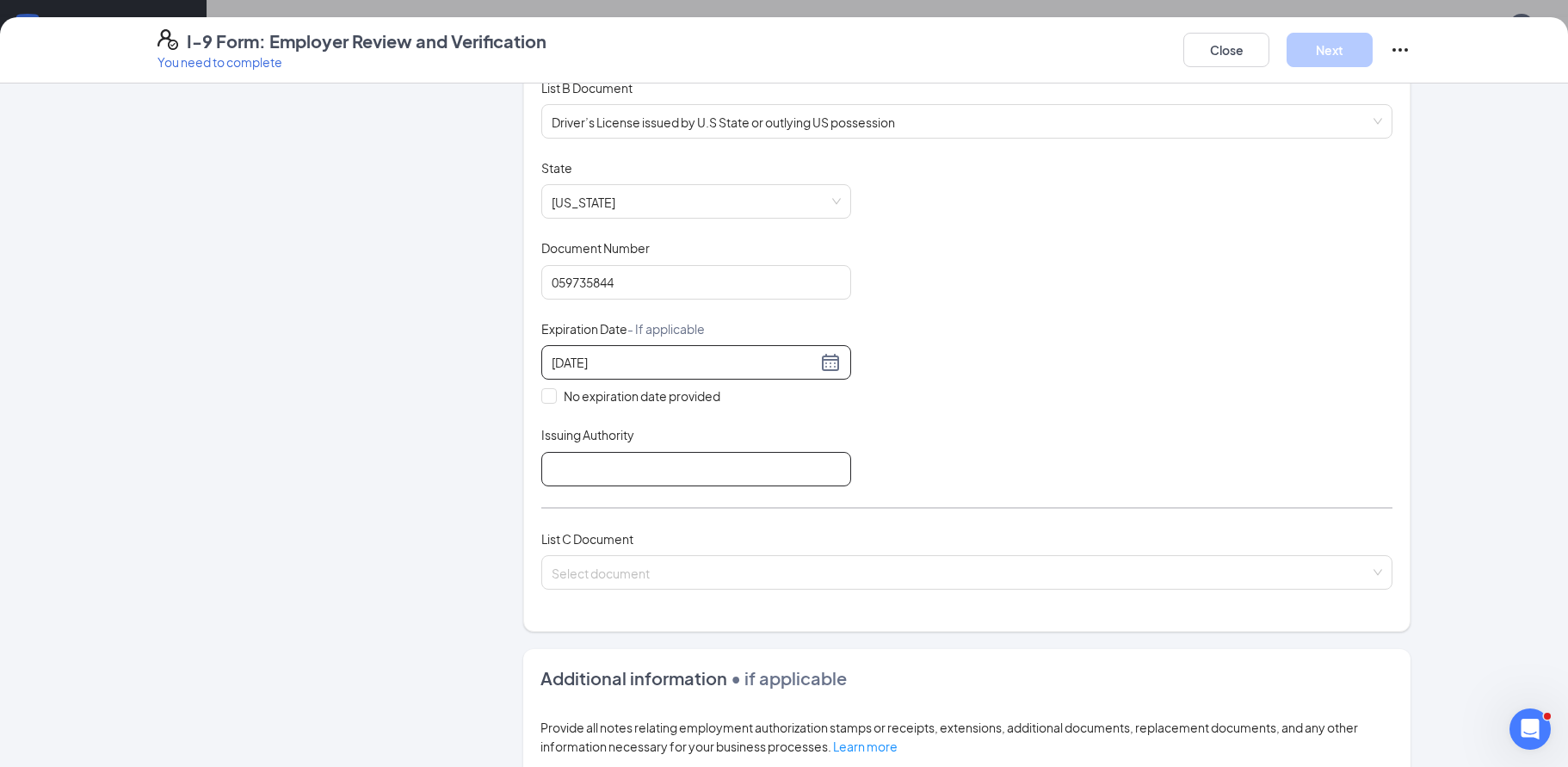
type input "03/15/2026"
click at [597, 470] on input "Issuing Authority" at bounding box center [696, 469] width 310 height 35
type input "DMV"
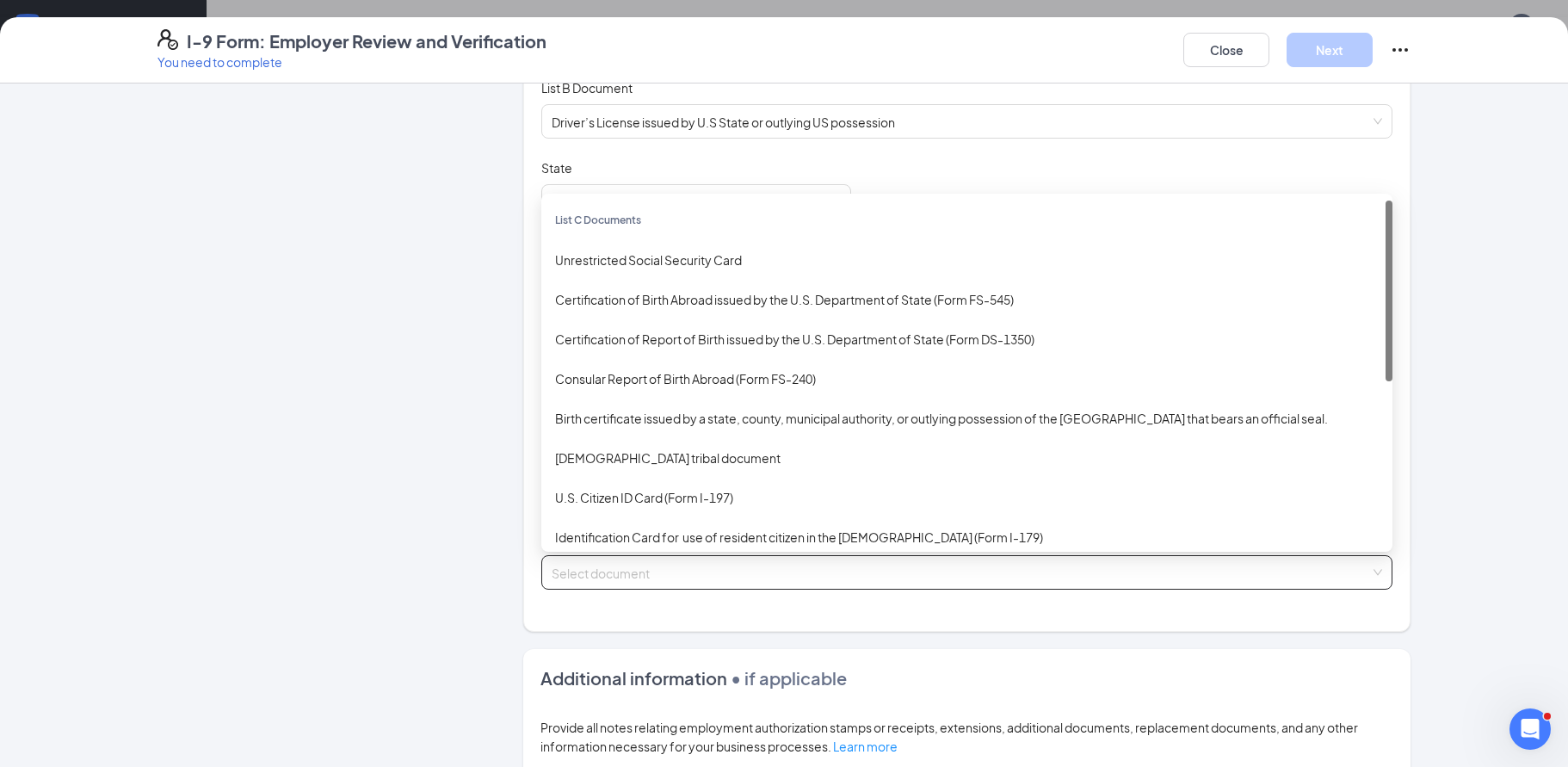
click at [623, 563] on input "search" at bounding box center [961, 569] width 818 height 26
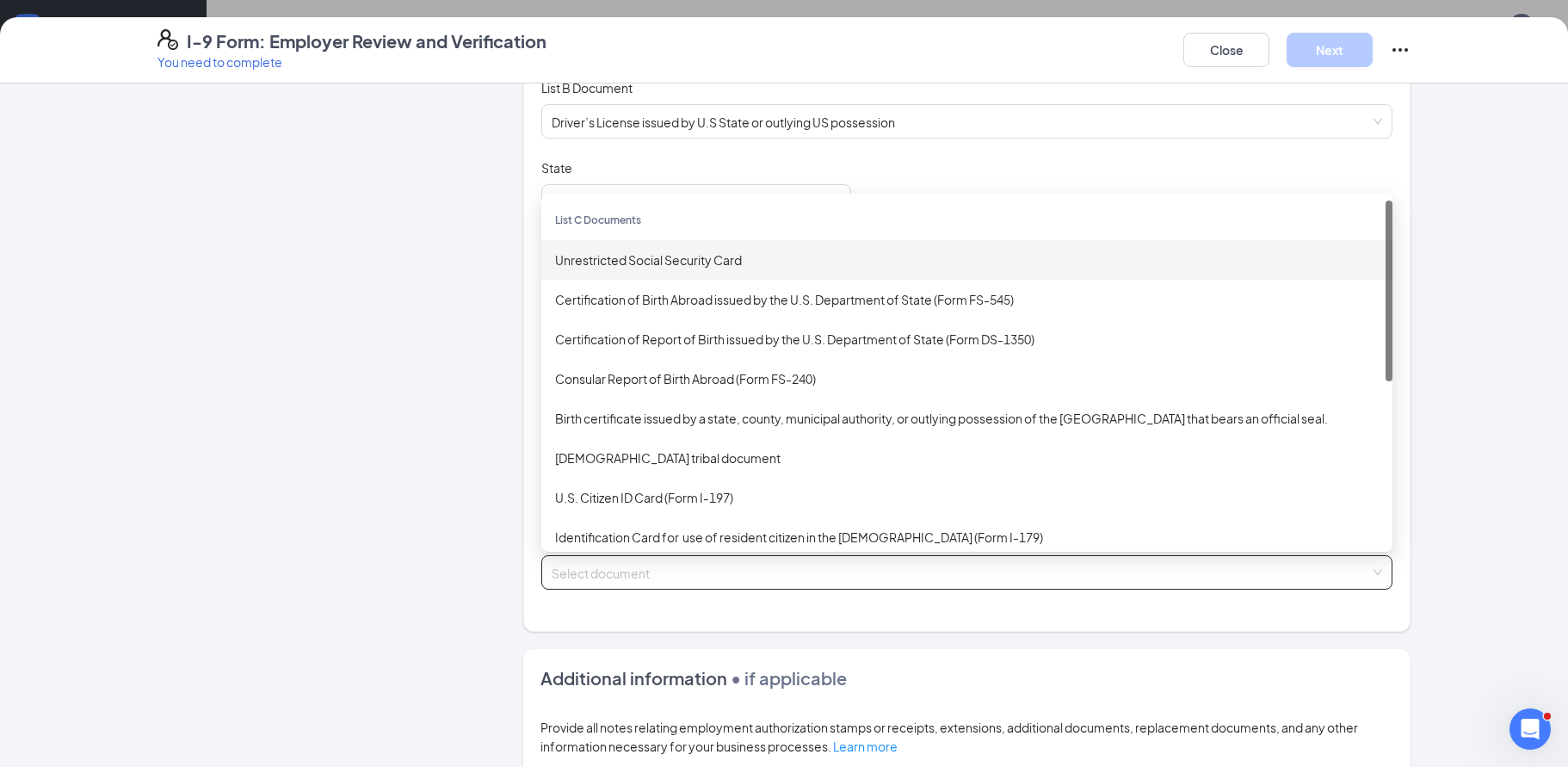
click at [652, 259] on div "Unrestricted Social Security Card" at bounding box center [967, 260] width 824 height 19
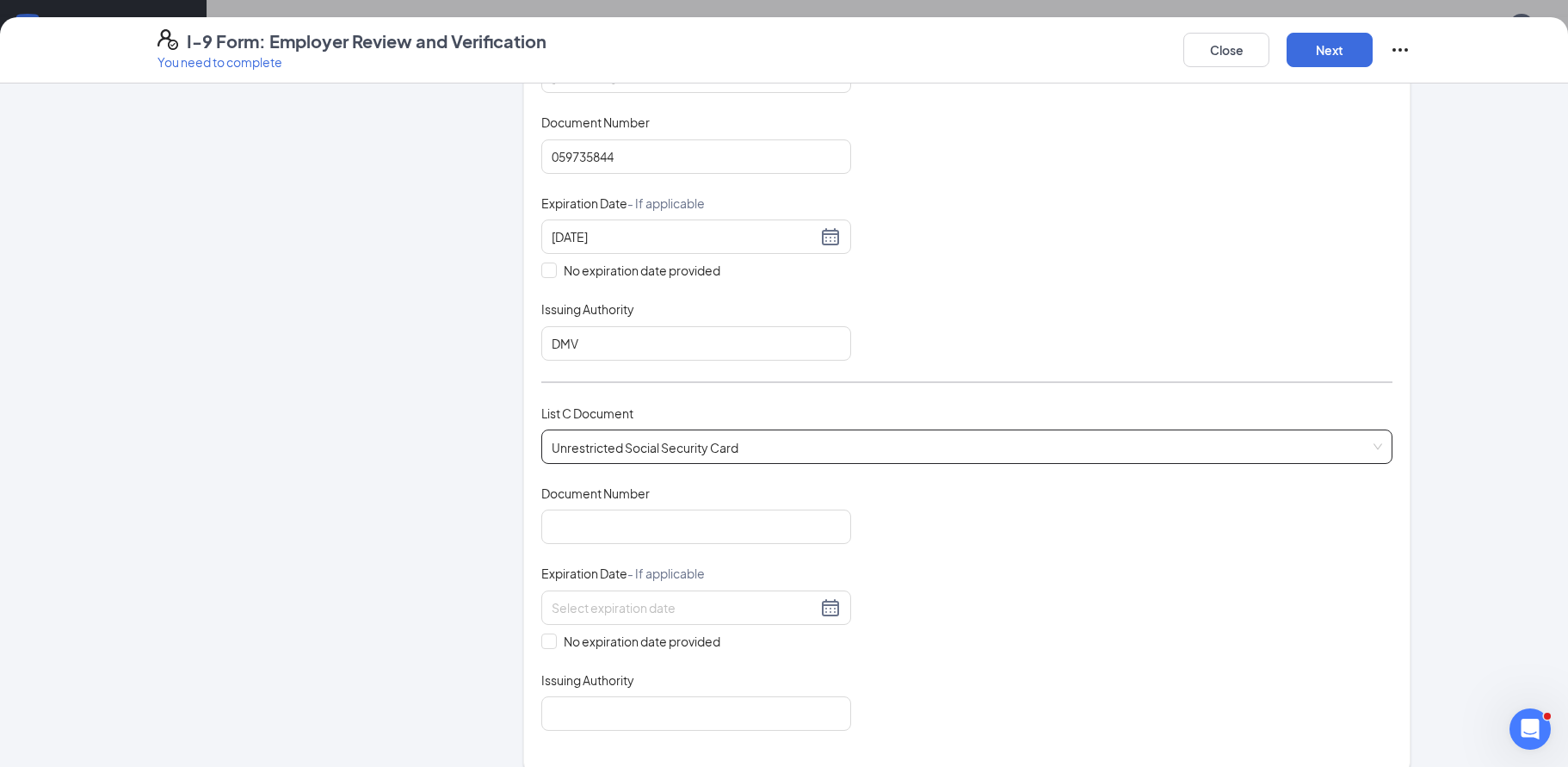
scroll to position [602, 0]
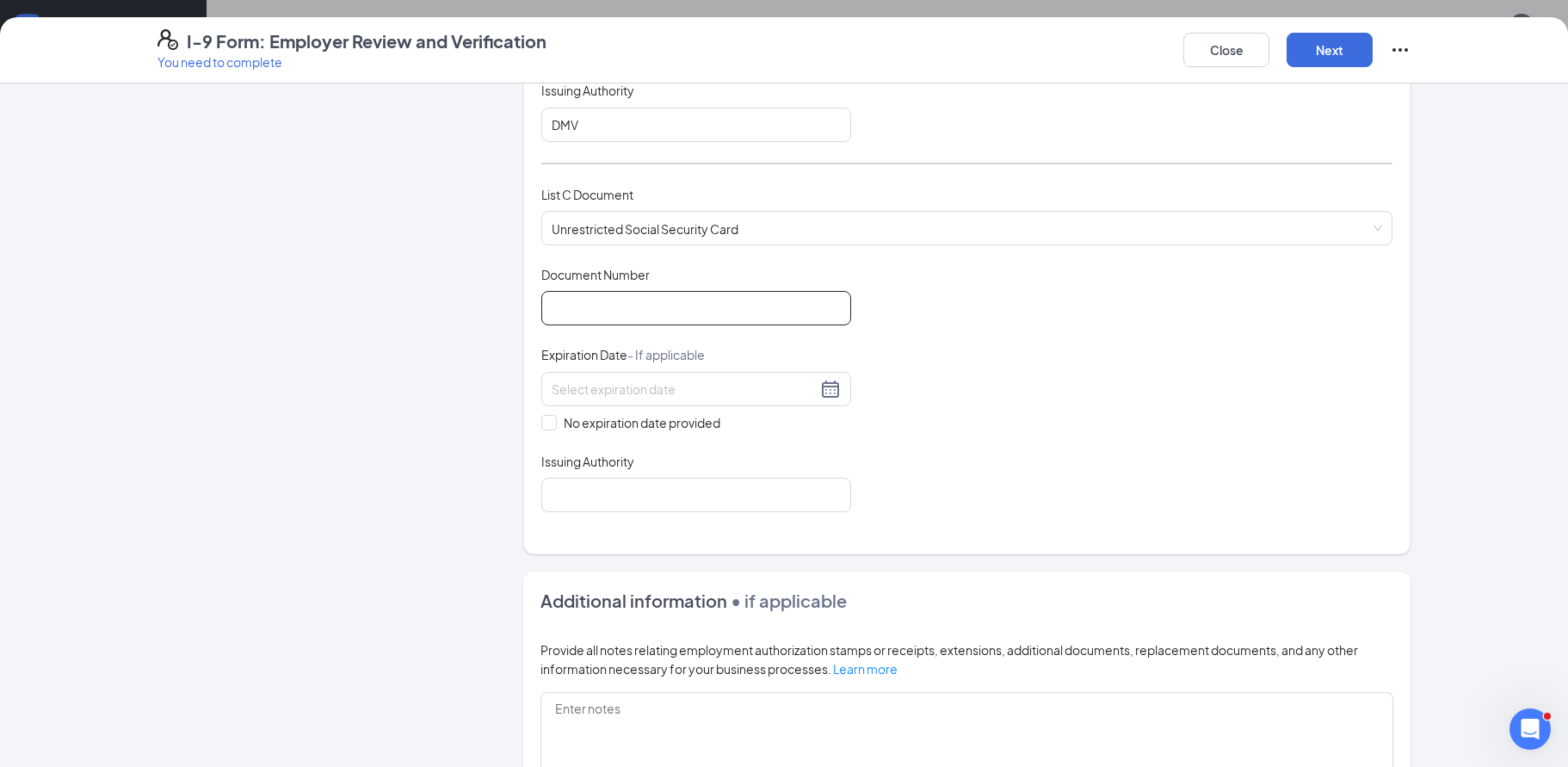
drag, startPoint x: 569, startPoint y: 311, endPoint x: 576, endPoint y: 306, distance: 8.6
click at [572, 311] on input "Document Number" at bounding box center [696, 308] width 310 height 35
type input "672249974"
click at [545, 416] on input "No expiration date provided" at bounding box center [548, 421] width 12 height 12
checkbox input "true"
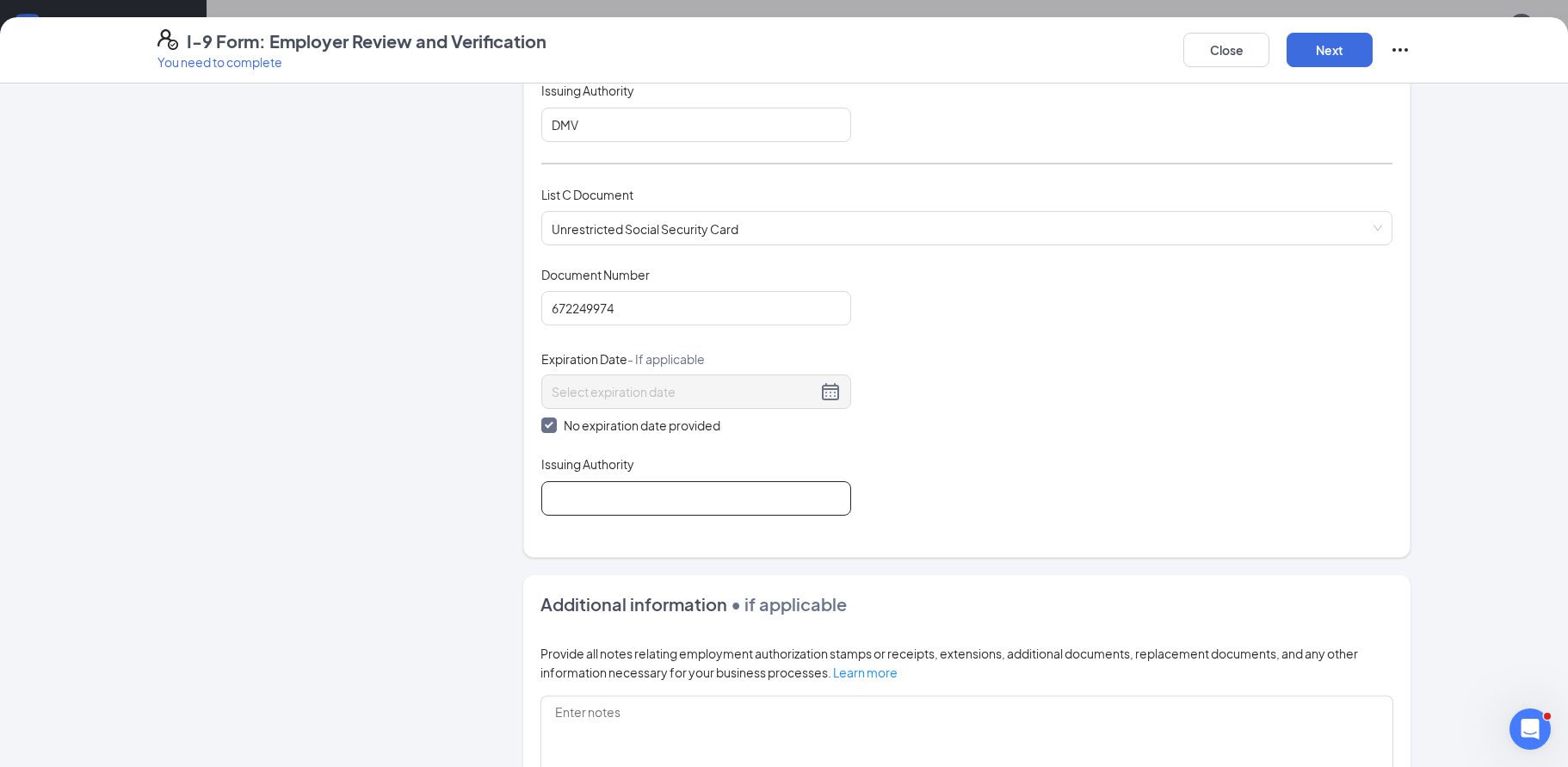
click at [652, 504] on input "Issuing Authority" at bounding box center [696, 498] width 310 height 35
type input "SSA"
click at [1338, 56] on button "Next" at bounding box center [1330, 50] width 86 height 35
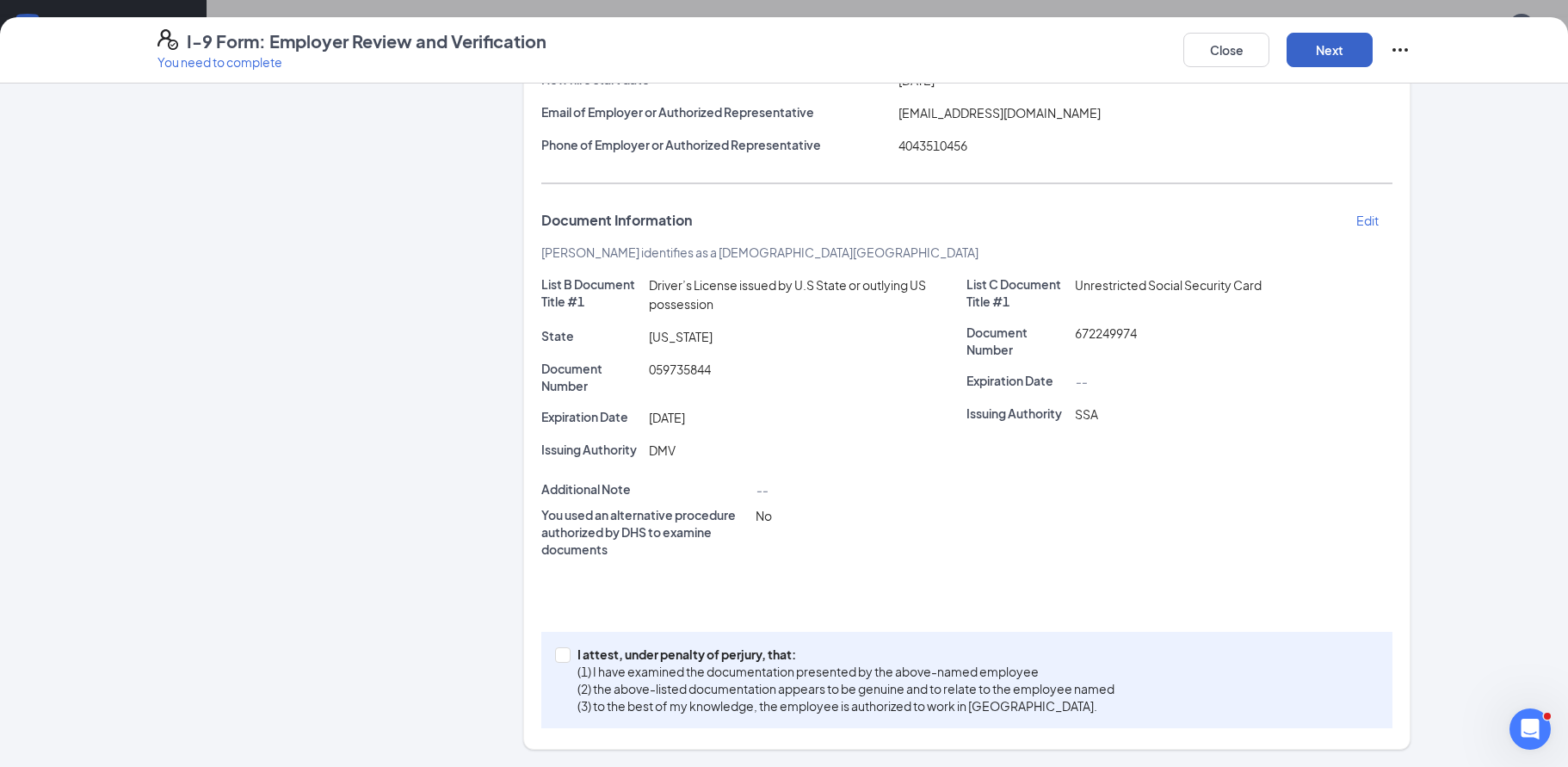
scroll to position [230, 0]
click at [555, 648] on input "I attest, under penalty of perjury, that: (1) I have examined the documentation…" at bounding box center [561, 654] width 12 height 12
checkbox input "true"
click at [1339, 40] on button "Next" at bounding box center [1330, 50] width 86 height 35
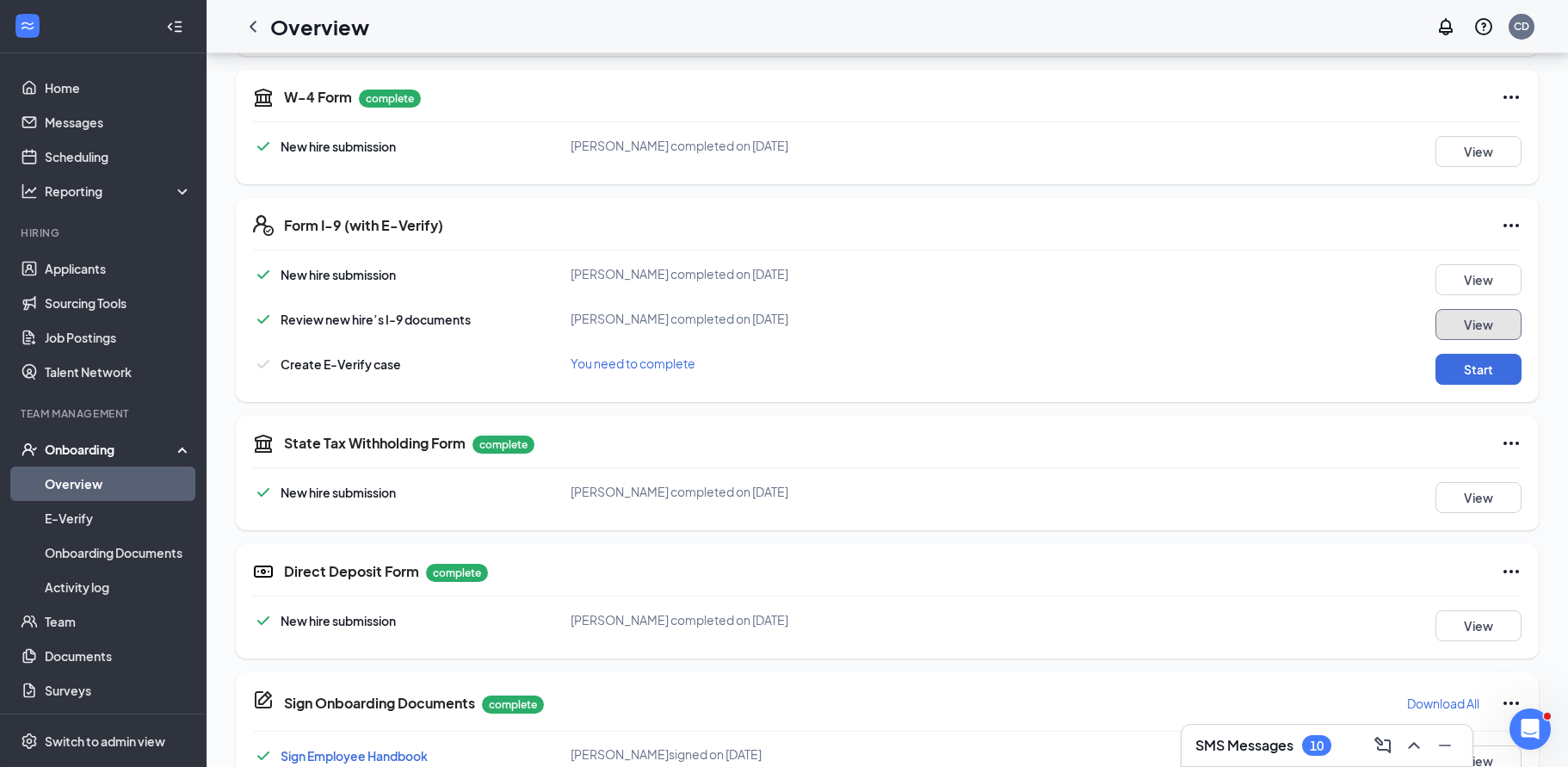
scroll to position [602, 0]
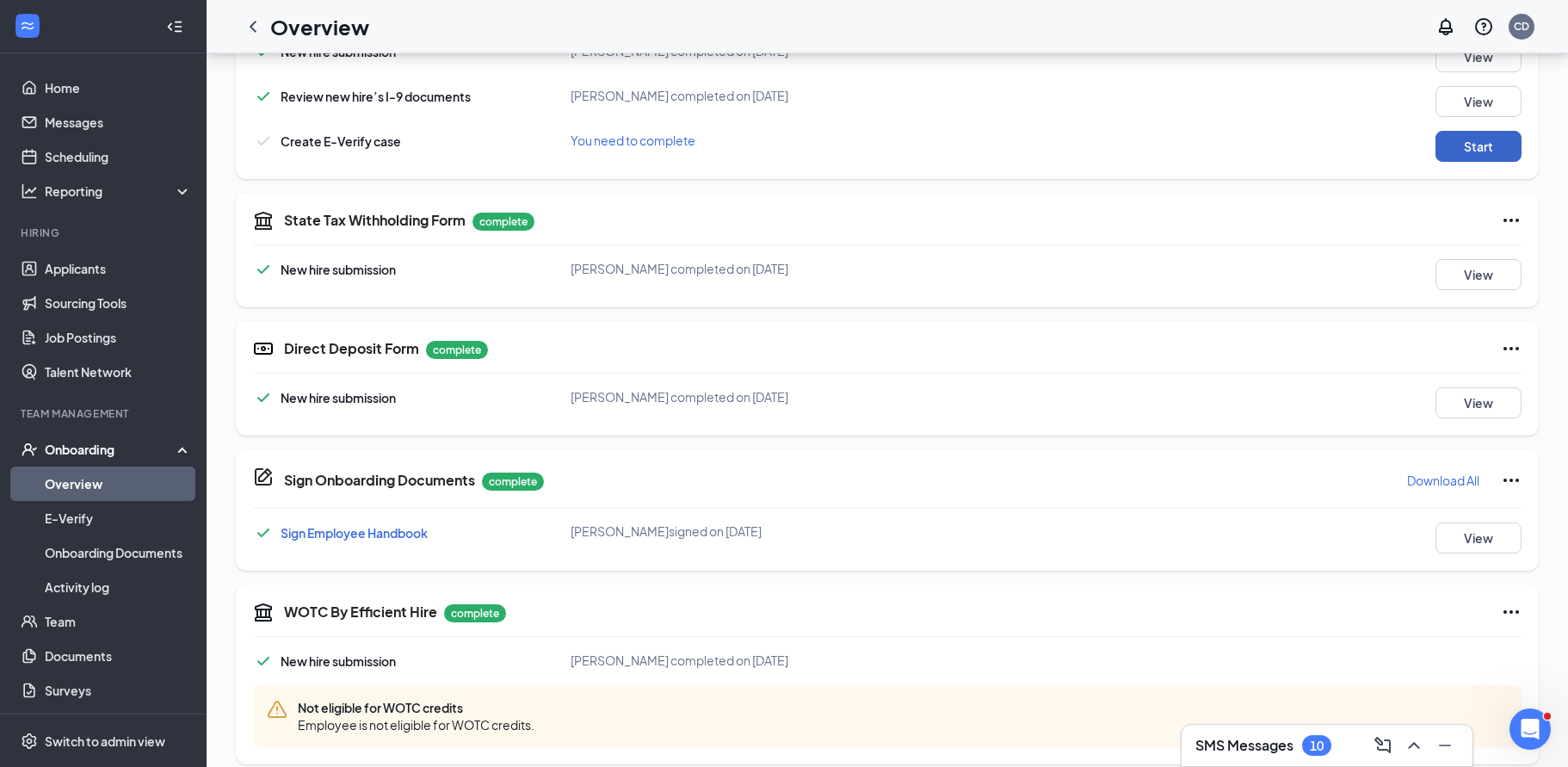
click at [1470, 154] on button "Start" at bounding box center [1478, 146] width 86 height 31
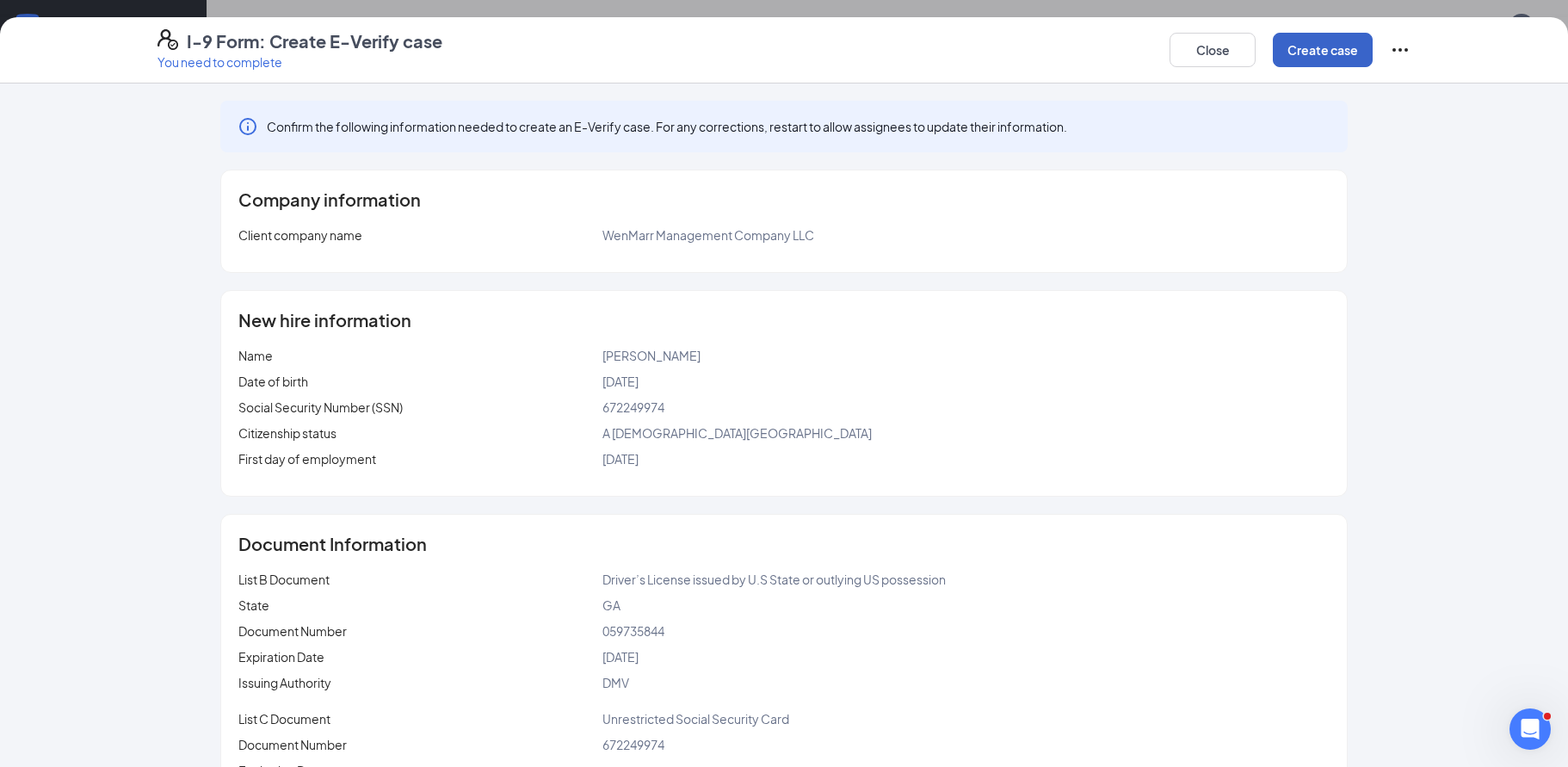
click at [1317, 44] on button "Create case" at bounding box center [1323, 50] width 100 height 35
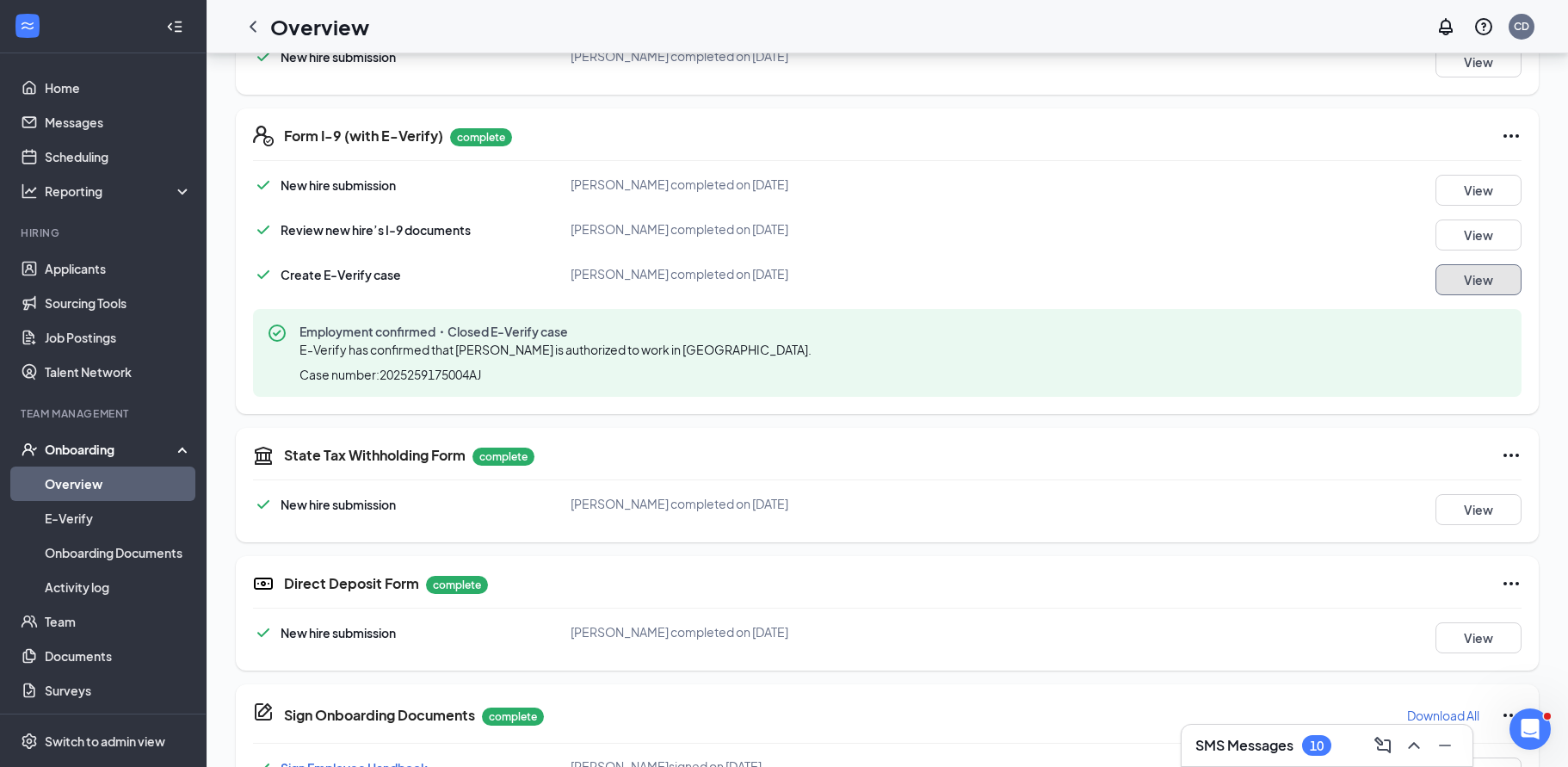
scroll to position [431, 0]
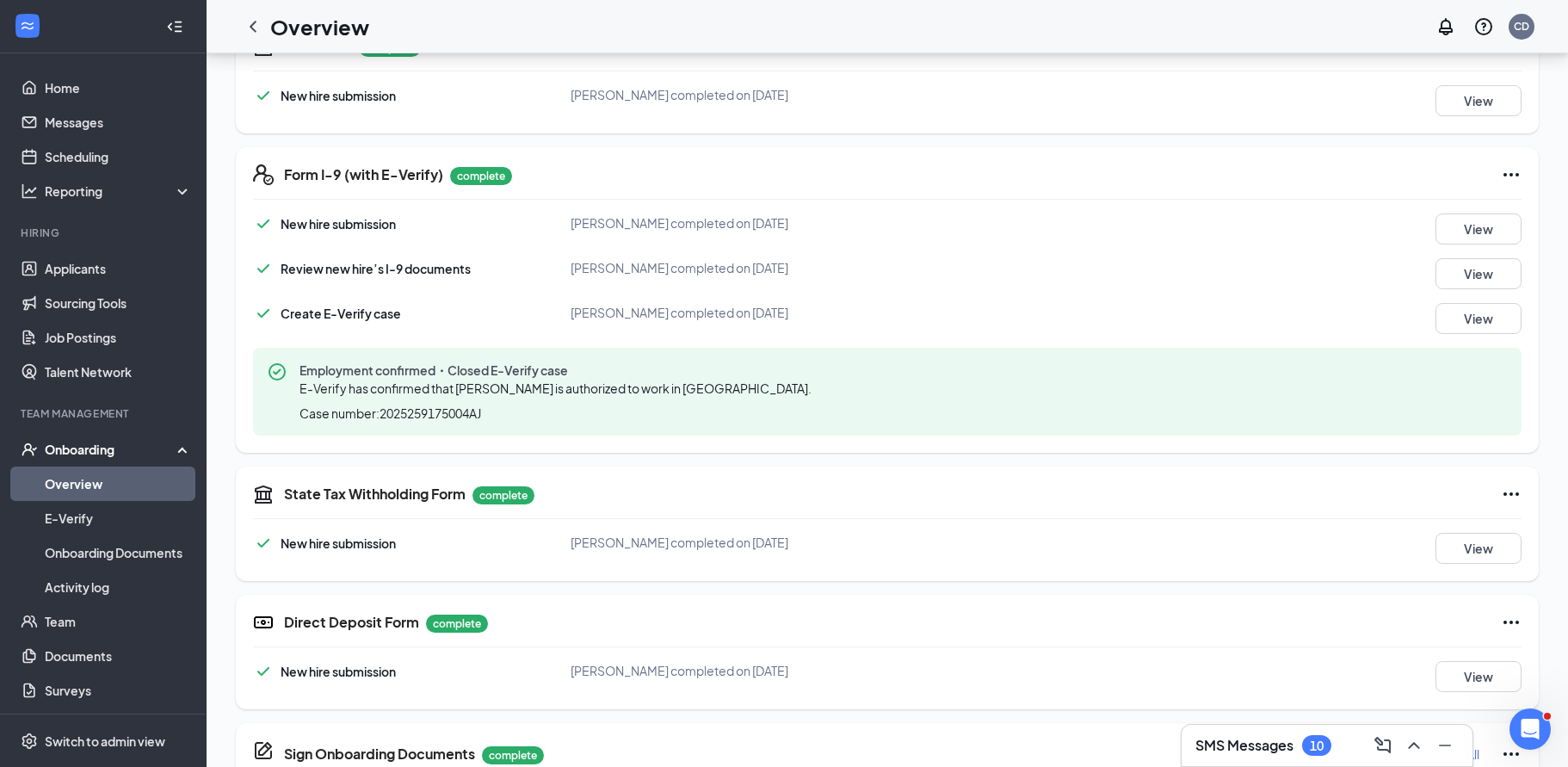
click at [171, 452] on div "Onboarding" at bounding box center [103, 449] width 206 height 35
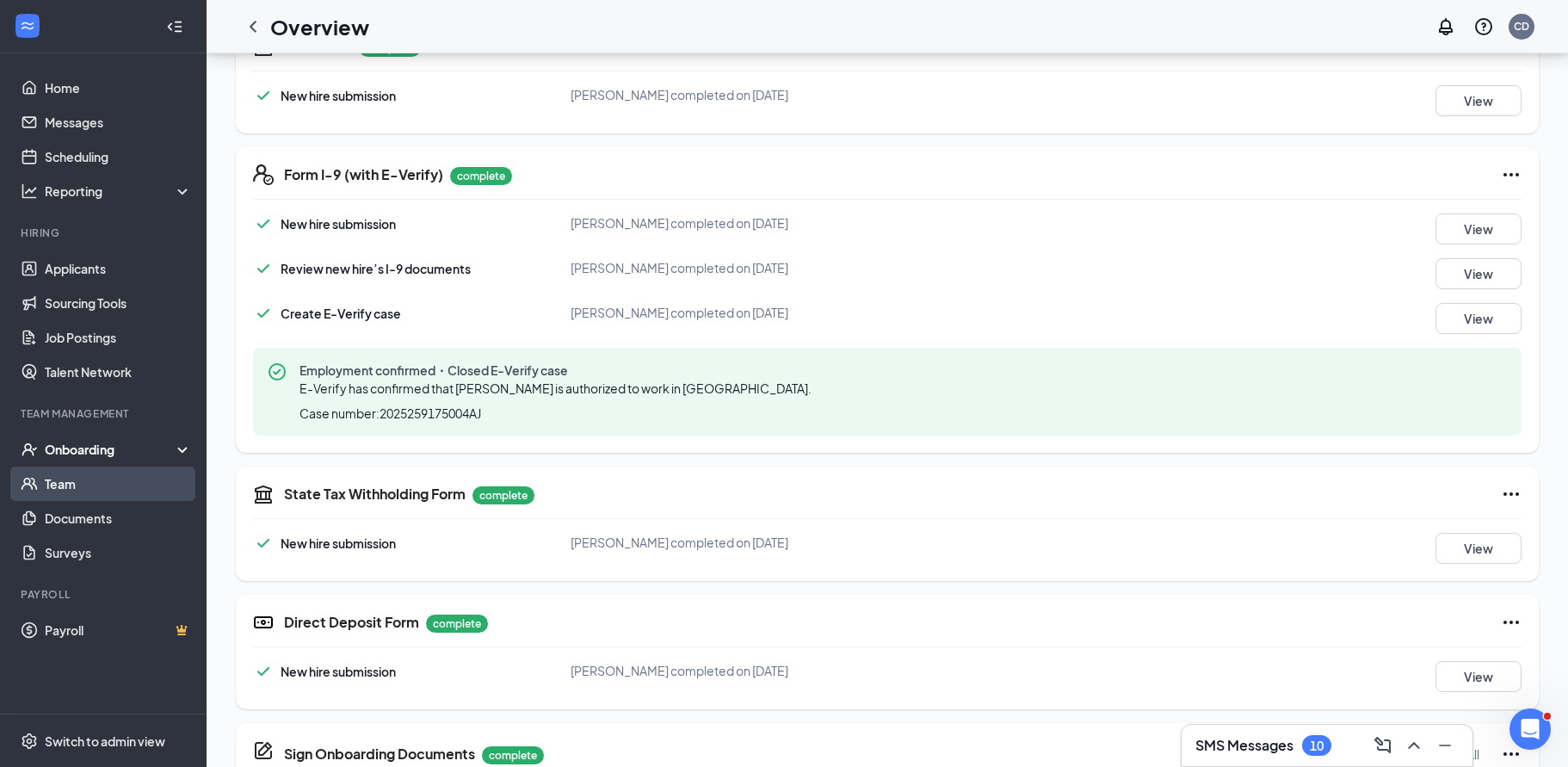
click at [49, 488] on link "Team" at bounding box center [117, 483] width 147 height 35
